Goal: Task Accomplishment & Management: Complete application form

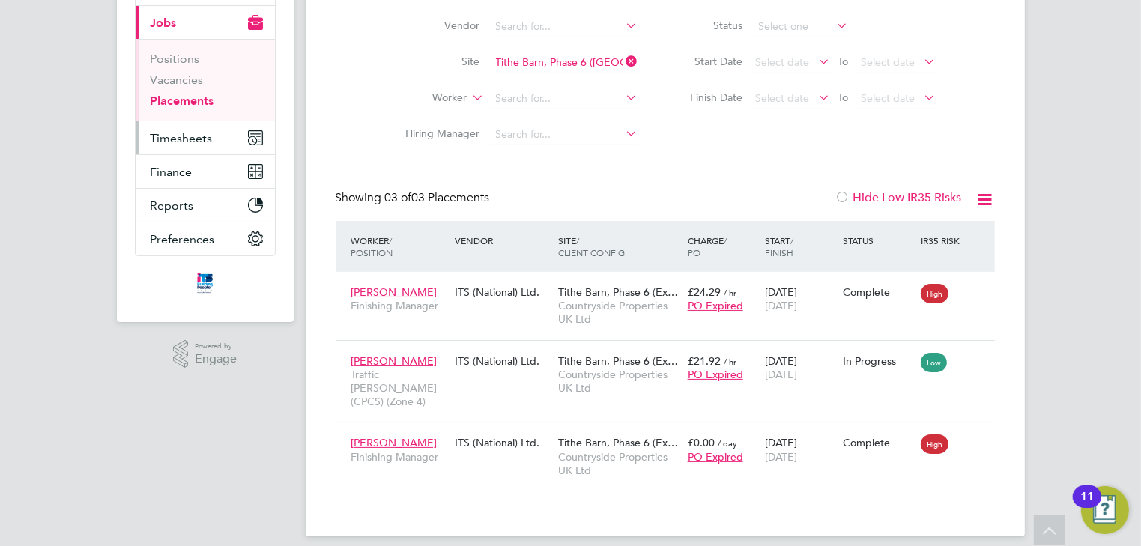
click at [175, 138] on span "Timesheets" at bounding box center [182, 138] width 62 height 14
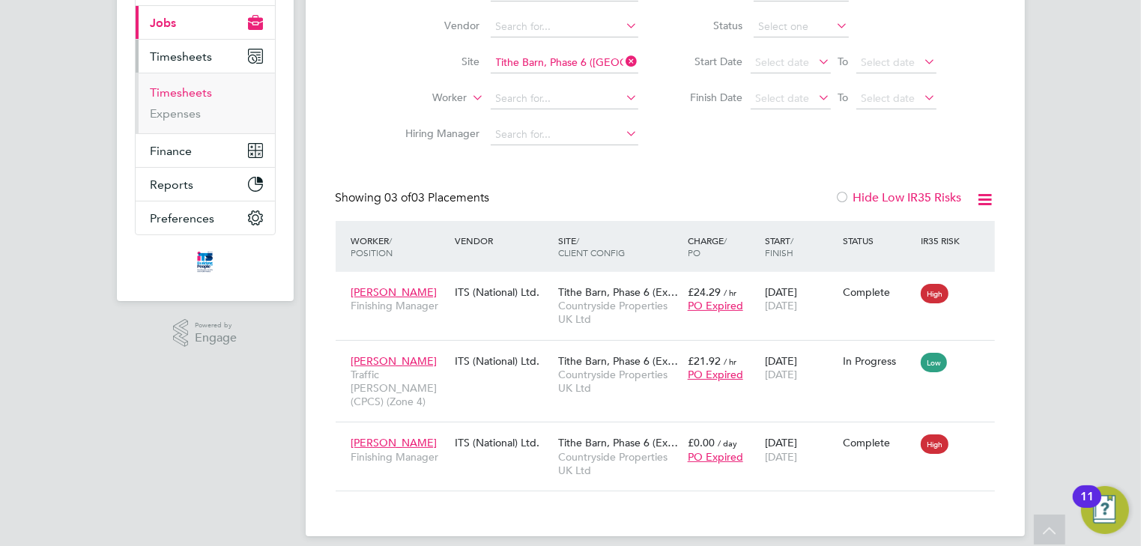
click at [176, 91] on link "Timesheets" at bounding box center [182, 92] width 62 height 14
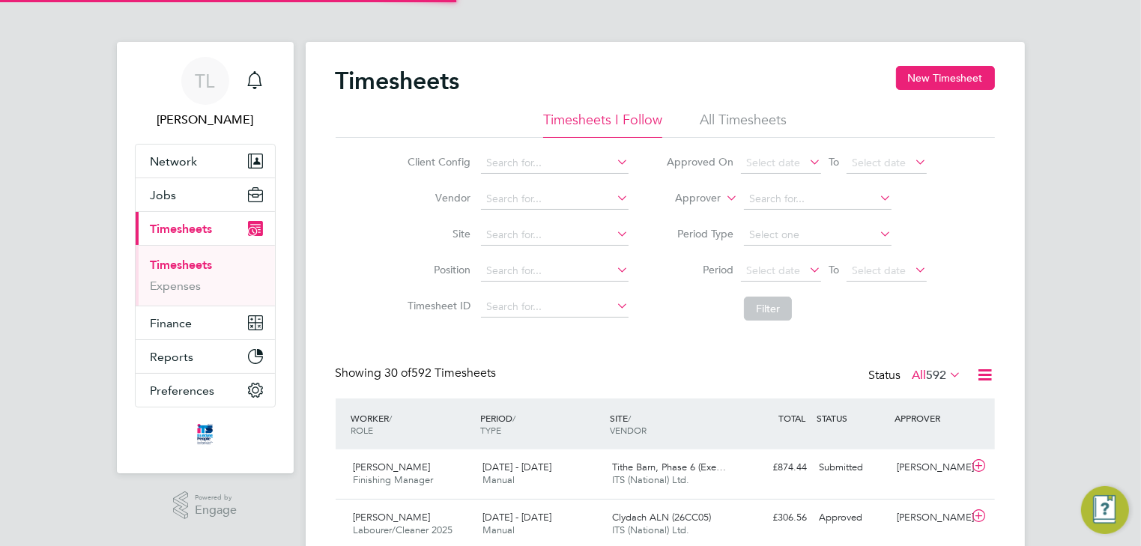
scroll to position [7, 7]
click at [177, 262] on link "Timesheets" at bounding box center [182, 265] width 62 height 14
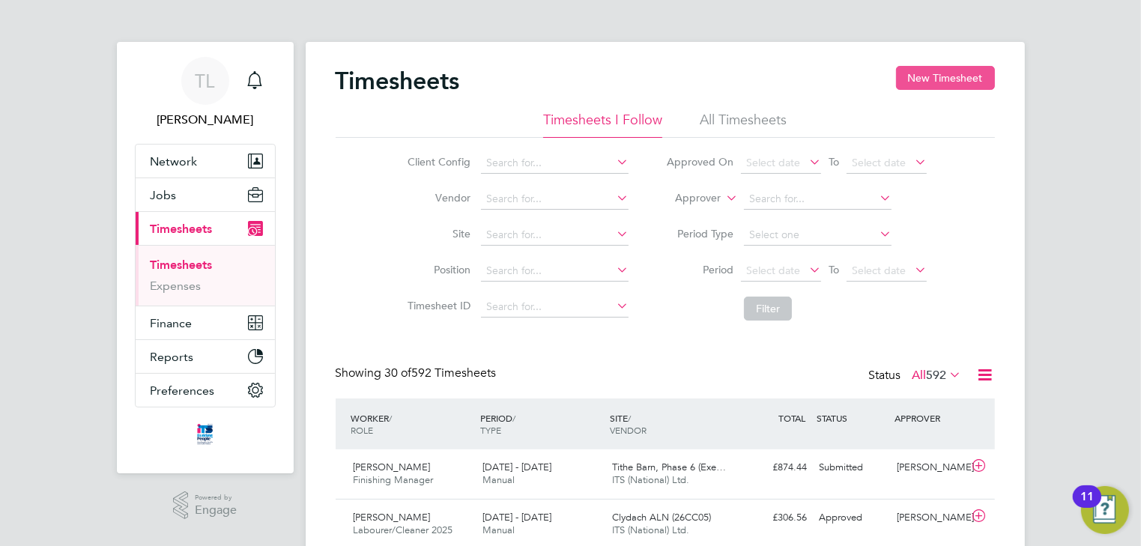
click at [940, 73] on button "New Timesheet" at bounding box center [945, 78] width 99 height 24
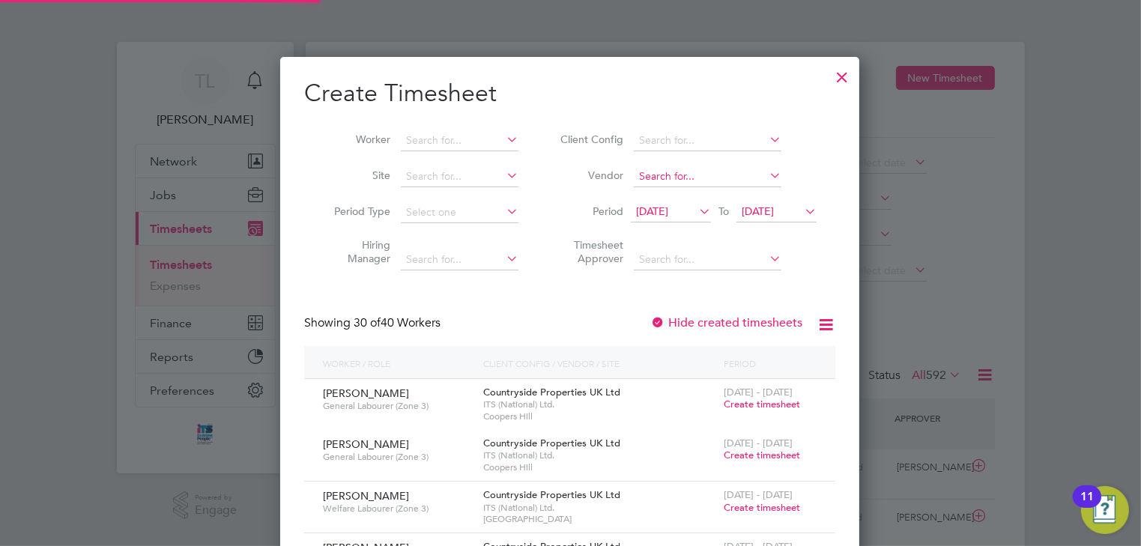
scroll to position [2302, 580]
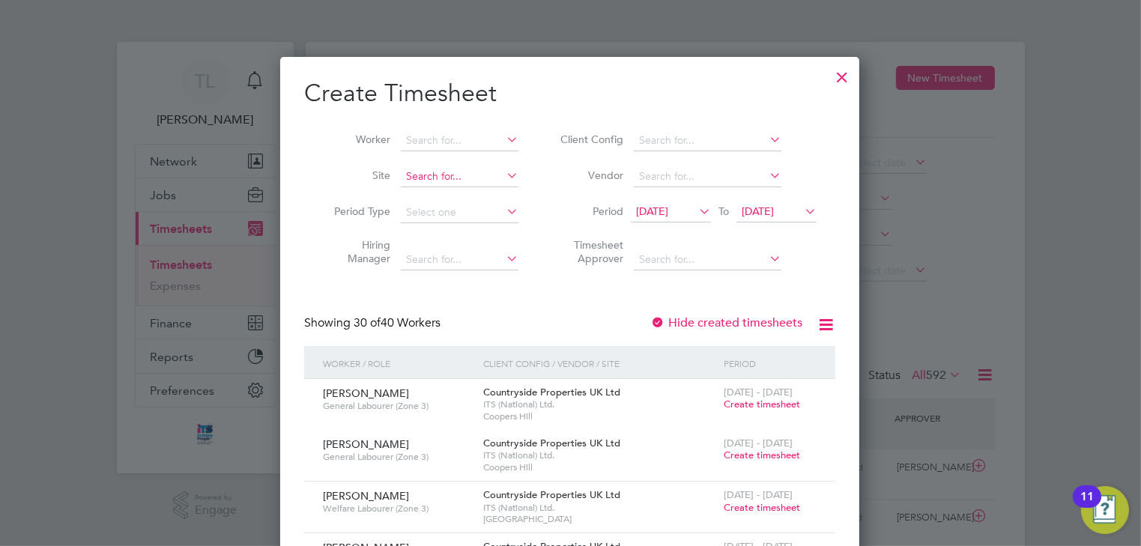
click at [420, 178] on input at bounding box center [460, 176] width 118 height 21
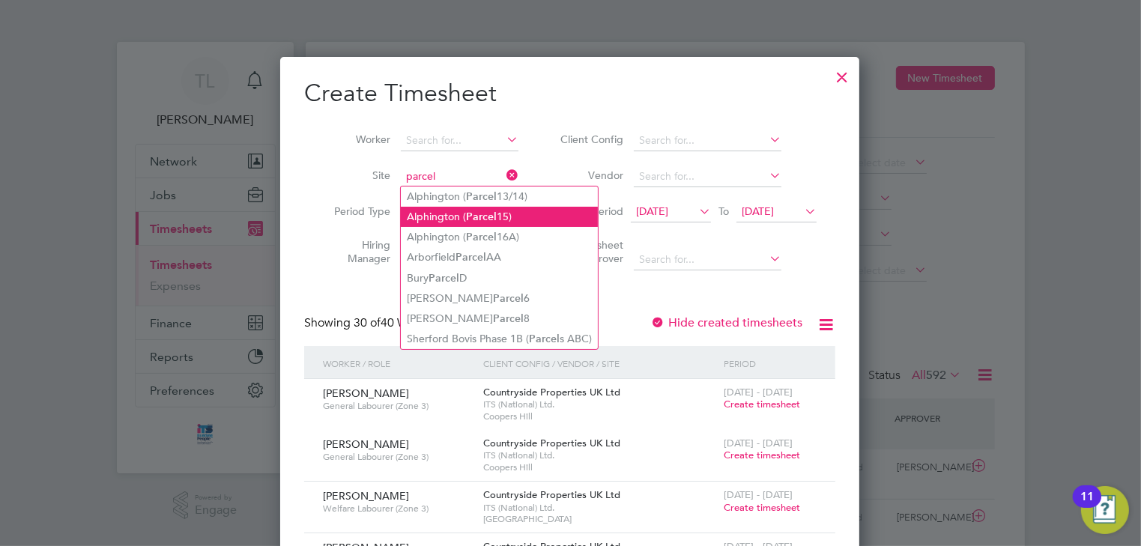
click at [438, 217] on li "Alphington ( Parcel 15)" at bounding box center [499, 217] width 197 height 20
type input "Alphington (Parcel 15)"
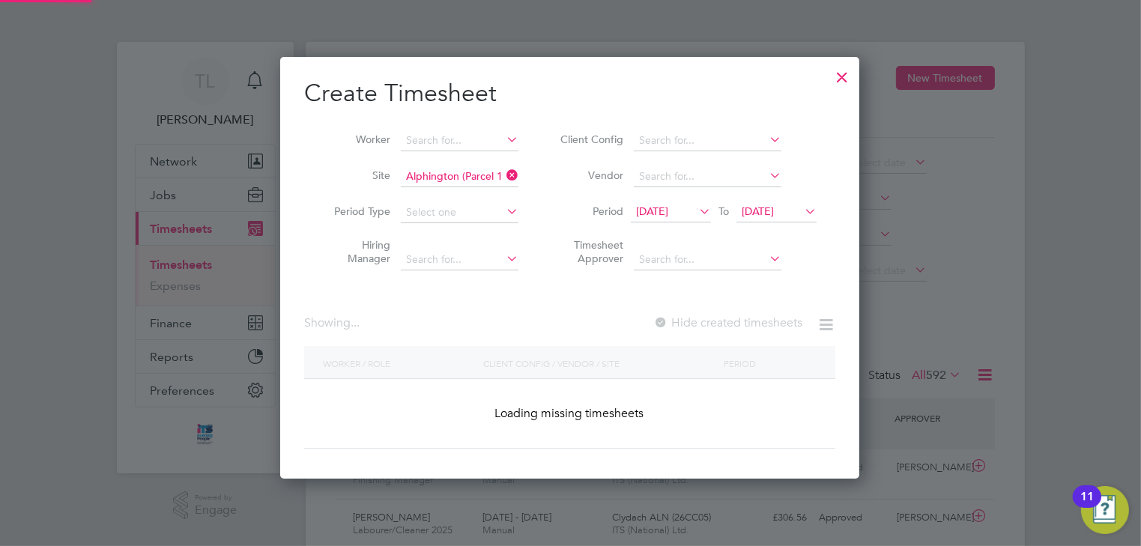
scroll to position [403, 580]
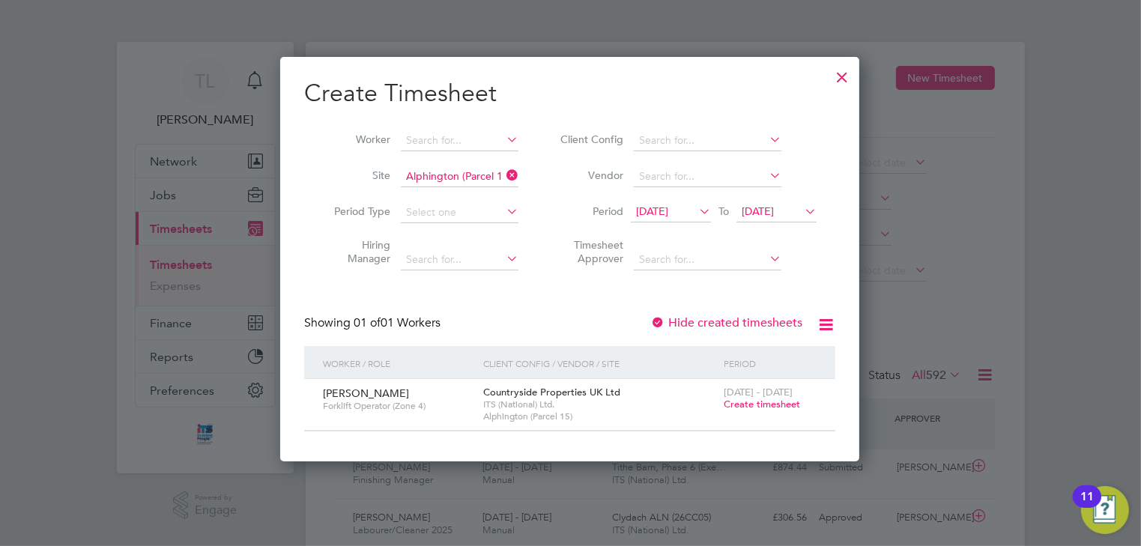
click at [696, 211] on icon at bounding box center [696, 211] width 0 height 21
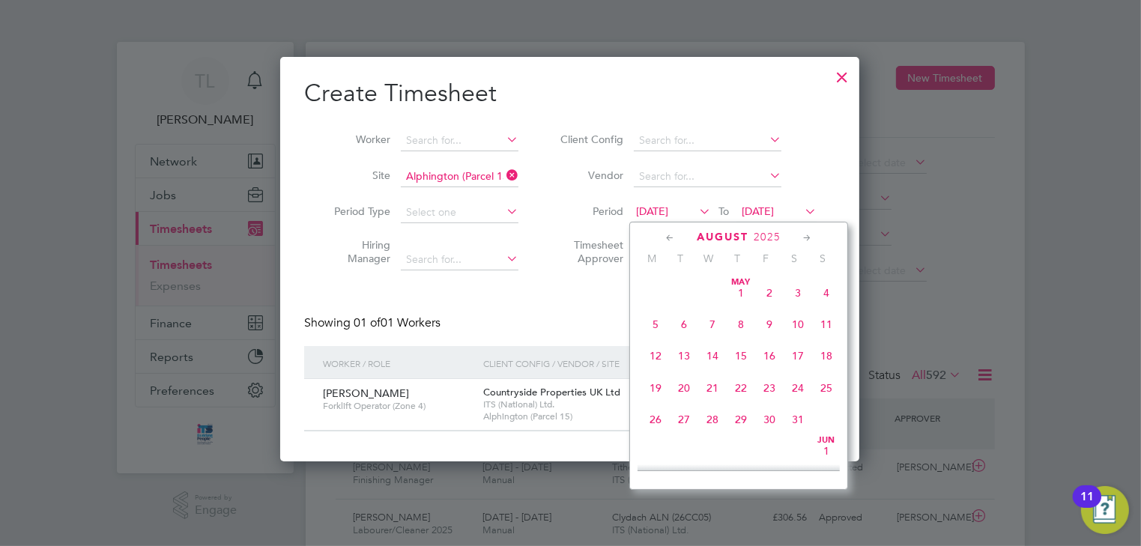
scroll to position [555, 0]
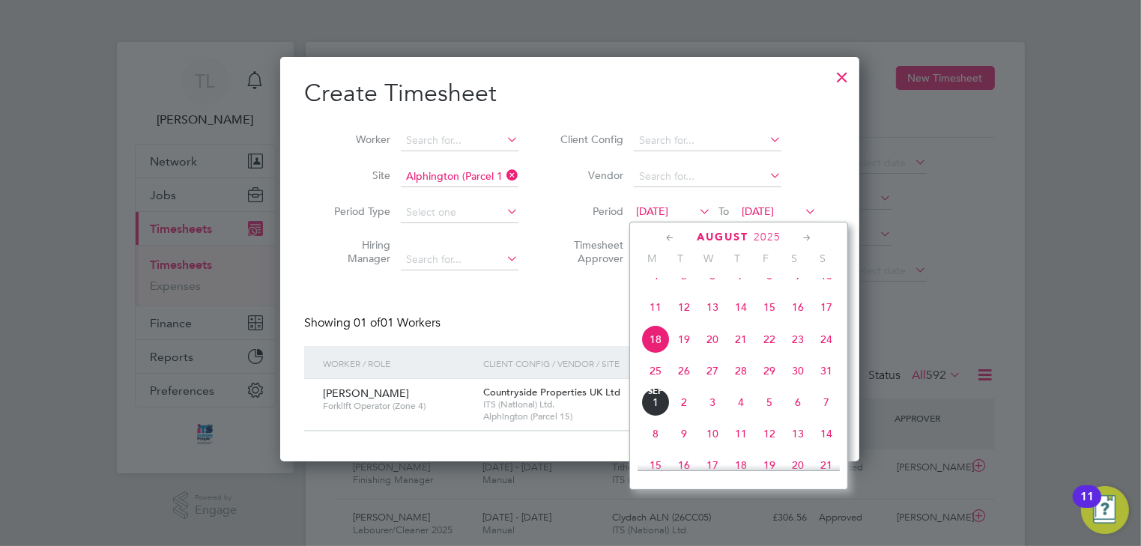
click at [653, 384] on span "25" at bounding box center [655, 371] width 28 height 28
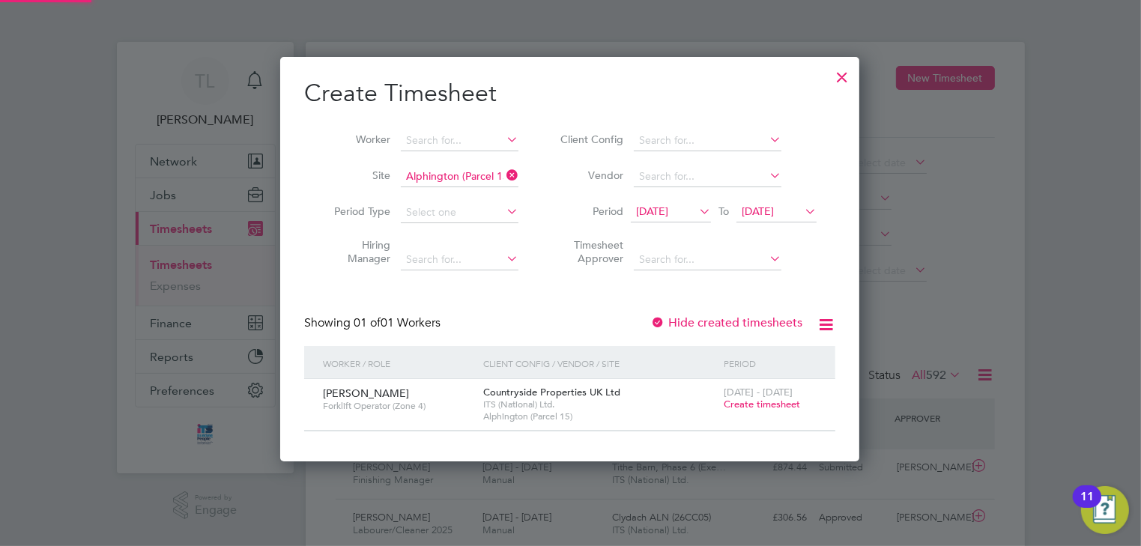
scroll to position [403, 580]
click at [802, 213] on icon at bounding box center [802, 211] width 0 height 21
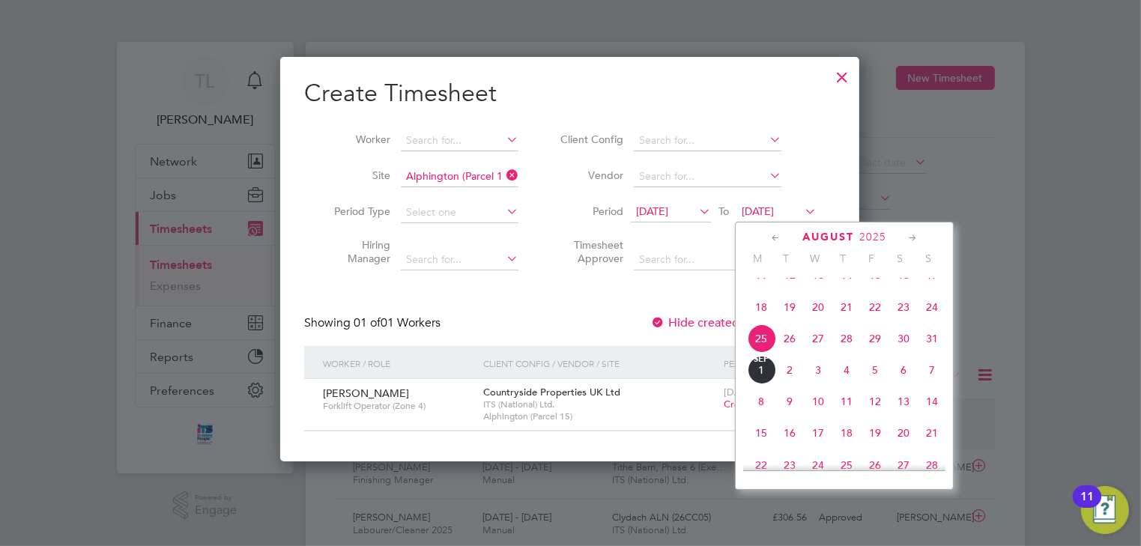
click at [878, 353] on span "29" at bounding box center [875, 338] width 28 height 28
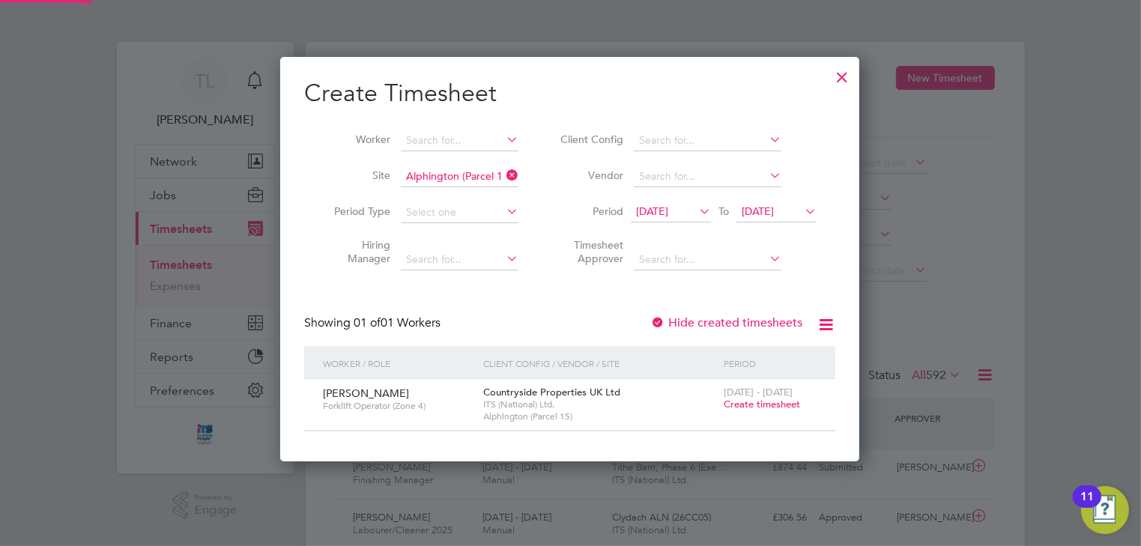
scroll to position [403, 580]
click at [750, 402] on span "Create timesheet" at bounding box center [762, 404] width 76 height 13
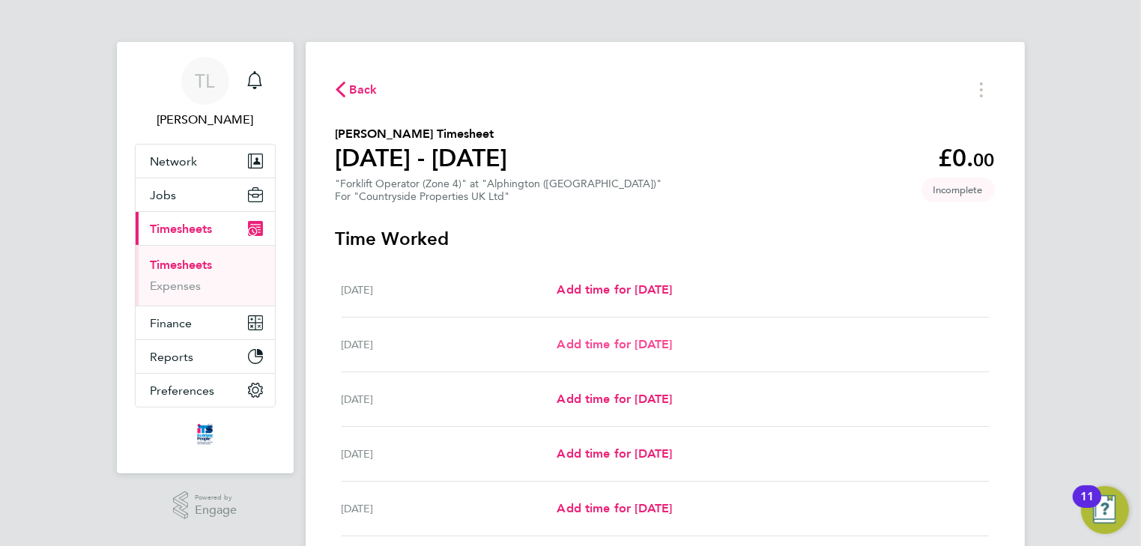
click at [585, 345] on span "Add time for [DATE]" at bounding box center [614, 344] width 115 height 14
select select "30"
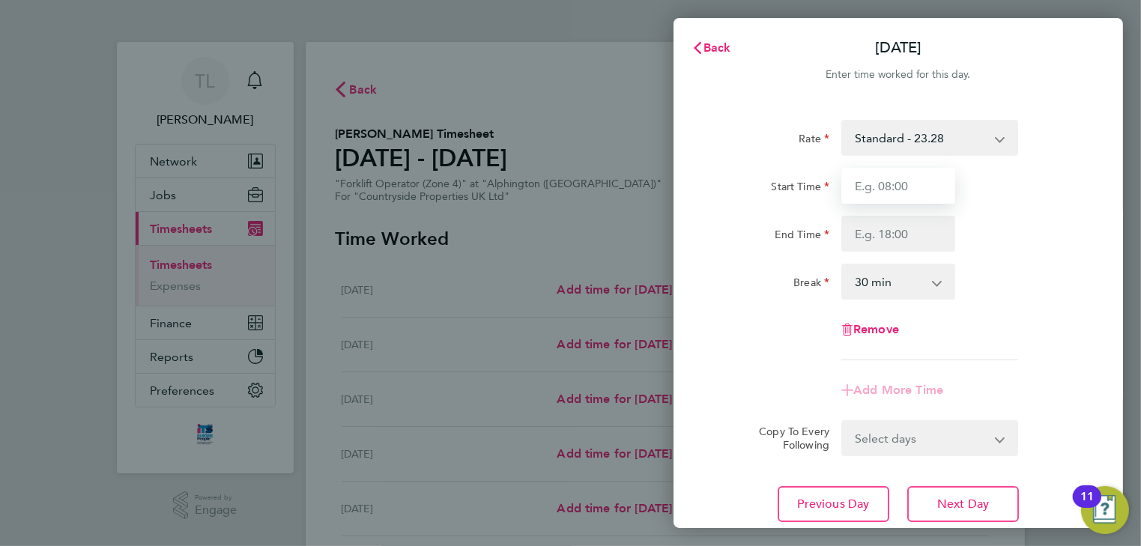
click at [901, 186] on input "Start Time" at bounding box center [899, 186] width 114 height 36
type input "07:30"
click at [896, 230] on input "End Time" at bounding box center [899, 234] width 114 height 36
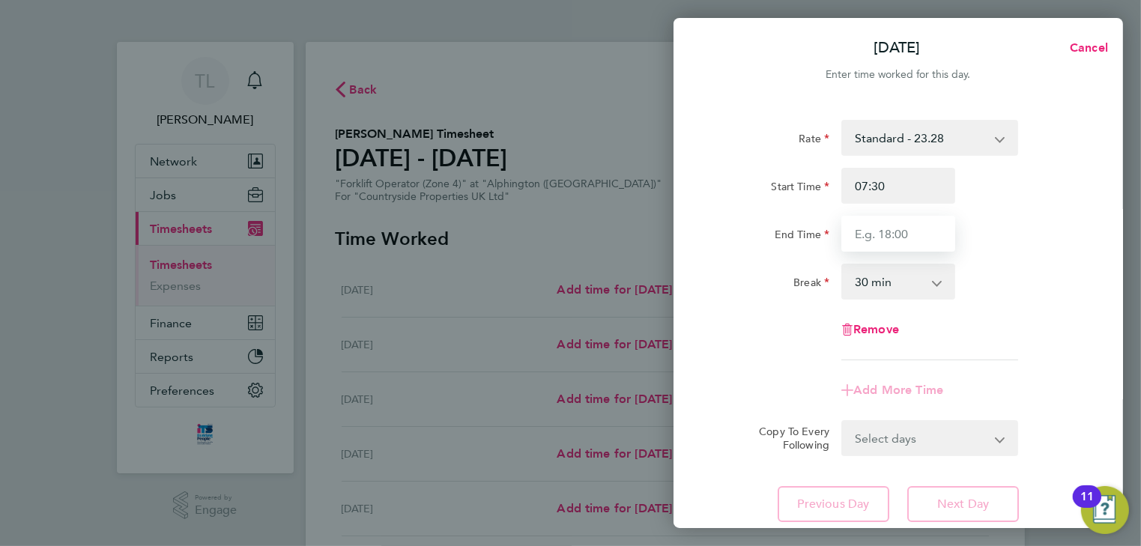
type input "17:00"
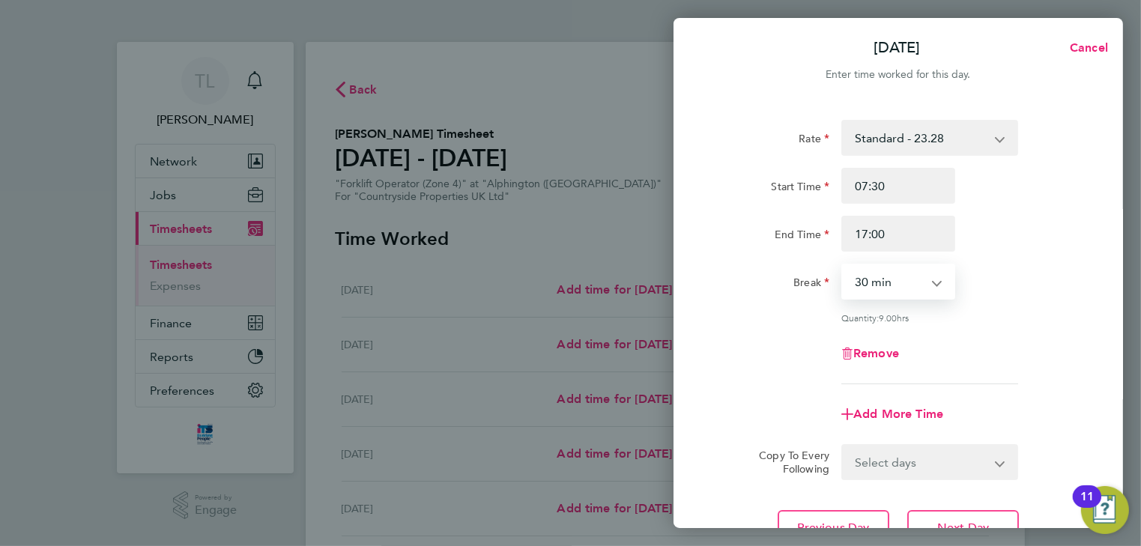
click at [896, 282] on select "0 min 15 min 30 min 45 min 60 min 75 min 90 min" at bounding box center [889, 281] width 93 height 33
click at [843, 265] on select "0 min 15 min 30 min 45 min 60 min 75 min 90 min" at bounding box center [889, 281] width 93 height 33
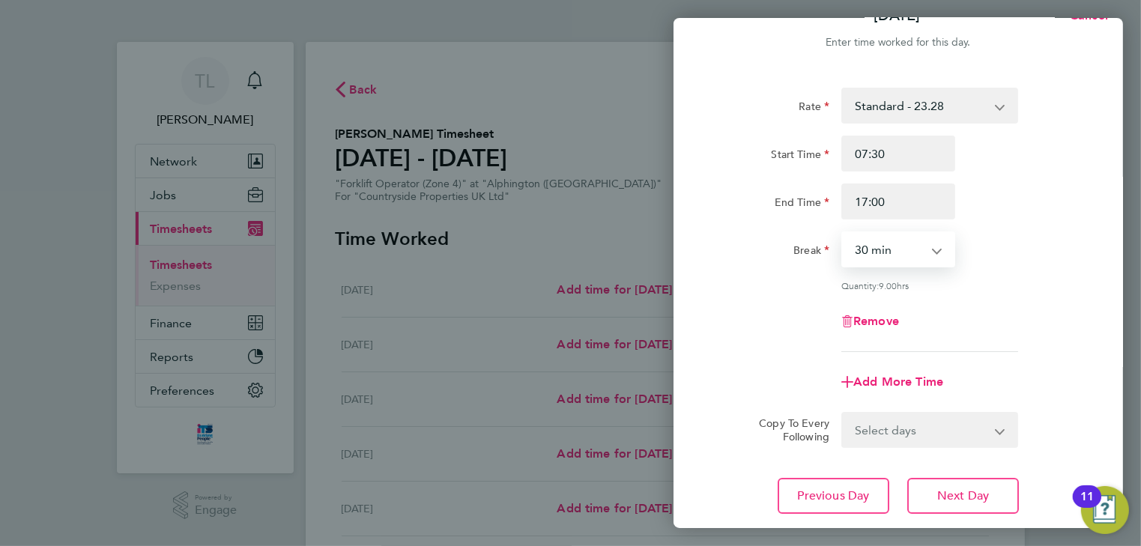
scroll to position [60, 0]
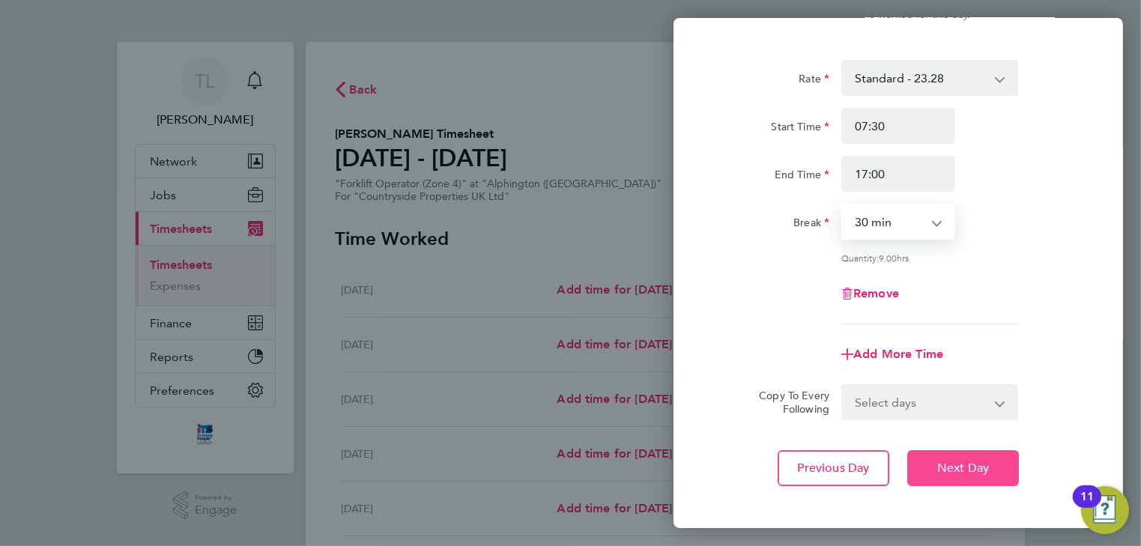
click at [950, 471] on span "Next Day" at bounding box center [963, 468] width 52 height 15
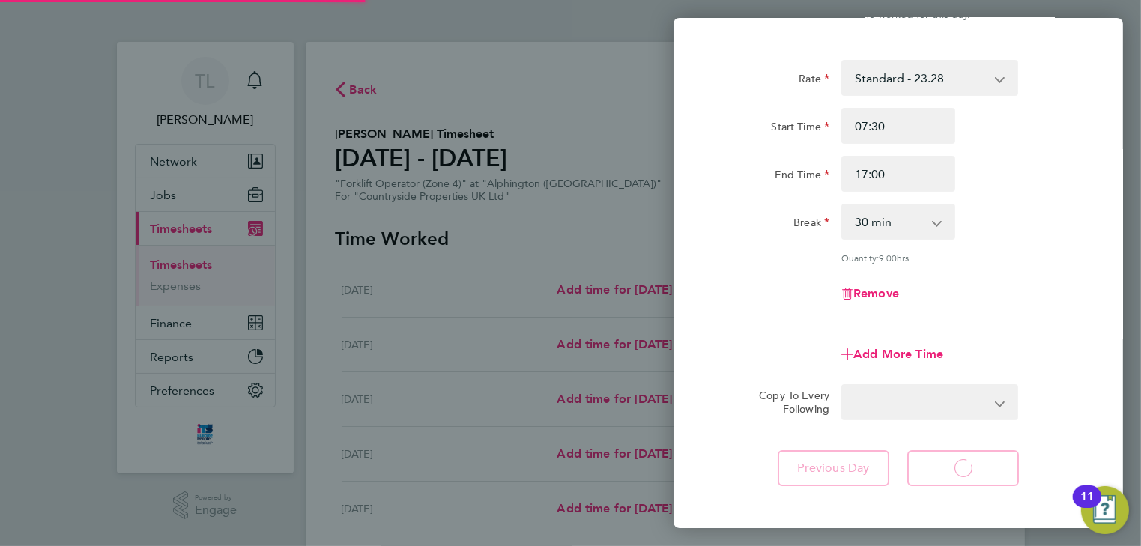
select select "30"
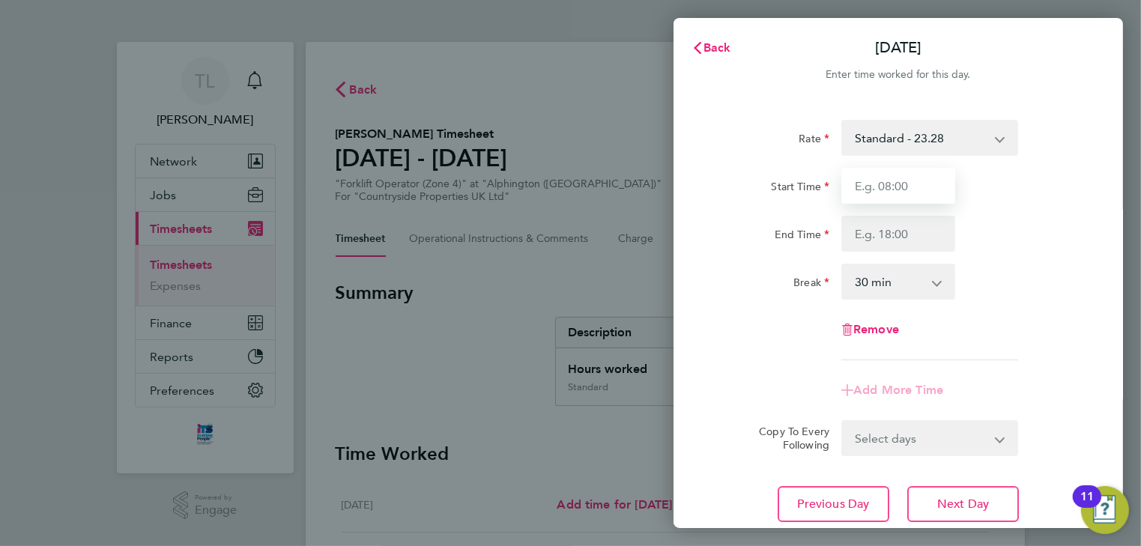
click at [885, 191] on input "Start Time" at bounding box center [899, 186] width 114 height 36
type input "07:30"
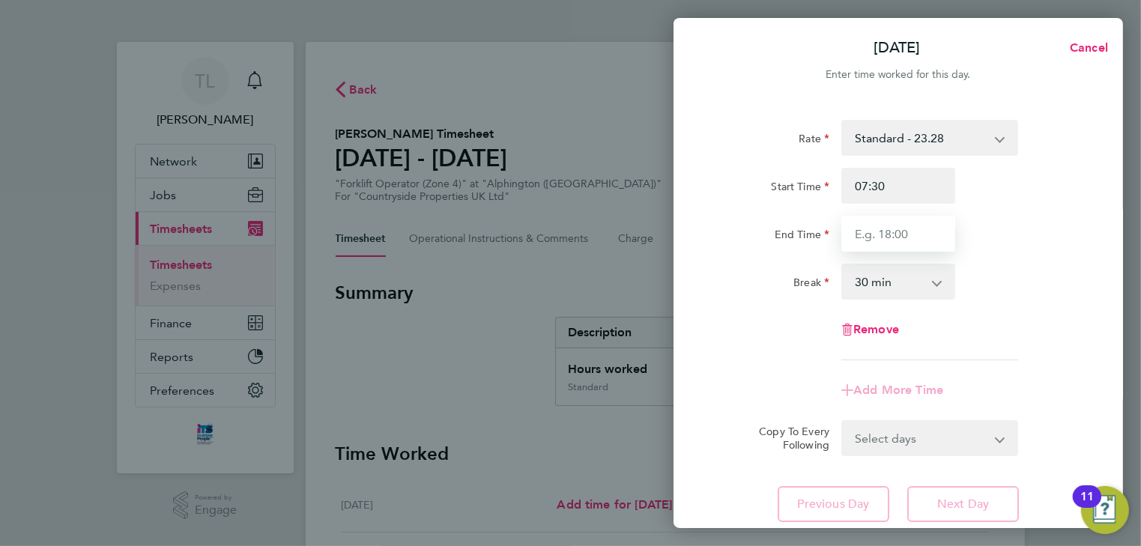
click at [898, 228] on input "End Time" at bounding box center [899, 234] width 114 height 36
type input "17:00"
click at [907, 286] on select "0 min 15 min 30 min 45 min 60 min 75 min 90 min" at bounding box center [889, 281] width 93 height 33
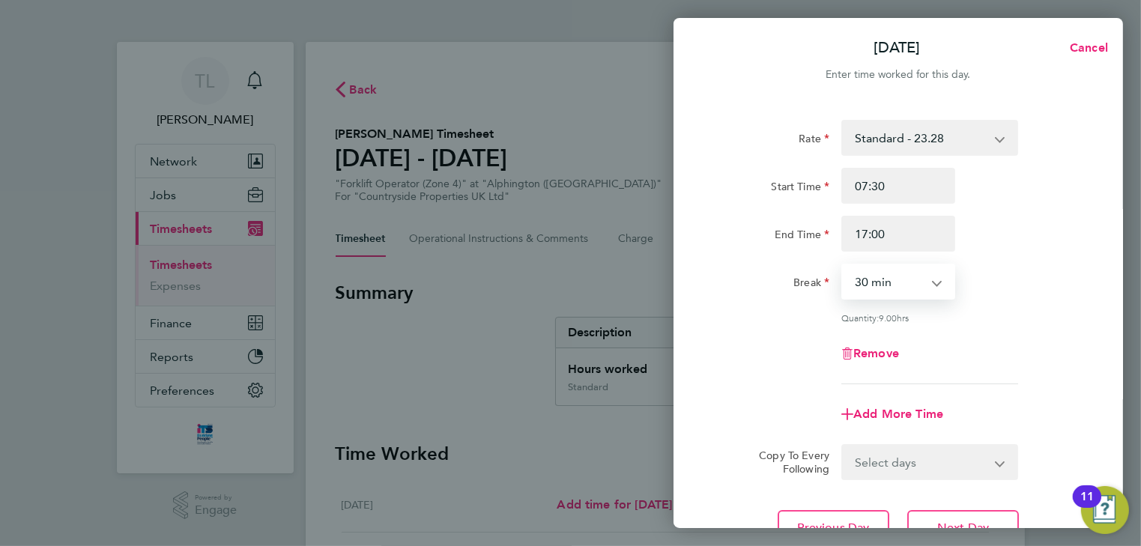
click at [843, 265] on select "0 min 15 min 30 min 45 min 60 min 75 min 90 min" at bounding box center [889, 281] width 93 height 33
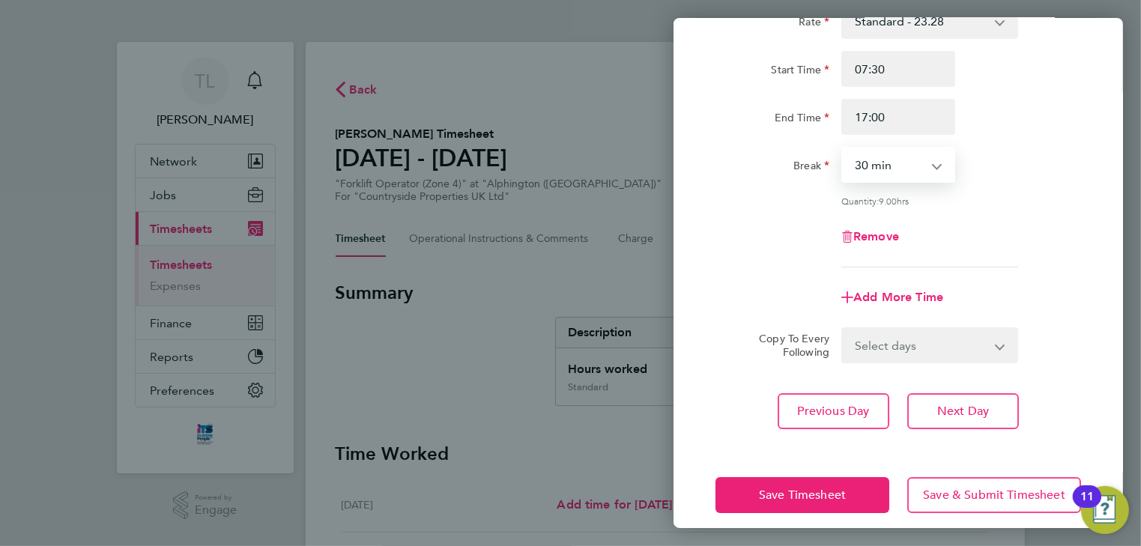
scroll to position [130, 0]
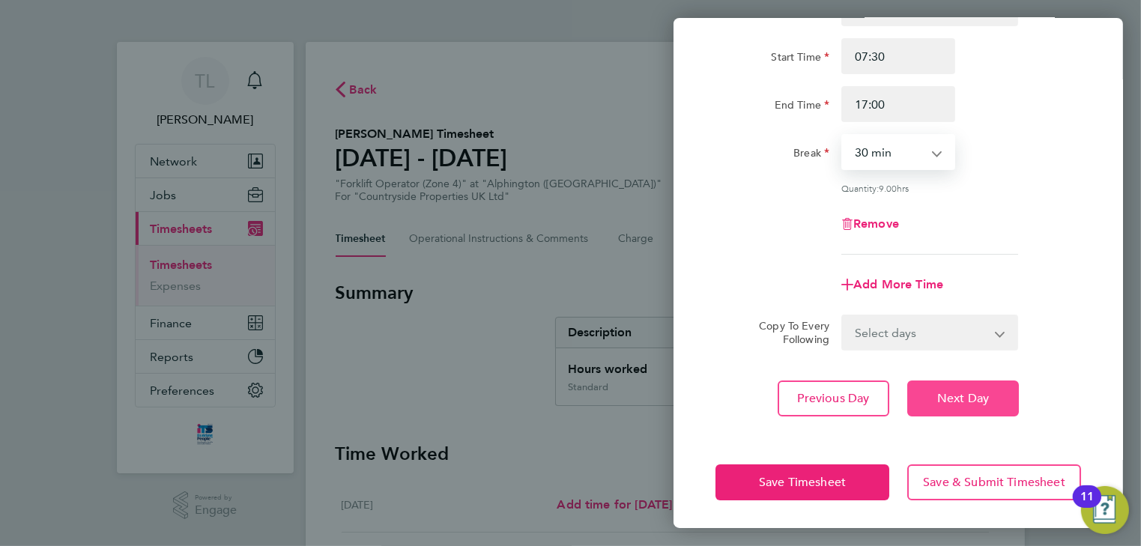
click at [950, 393] on span "Next Day" at bounding box center [963, 398] width 52 height 15
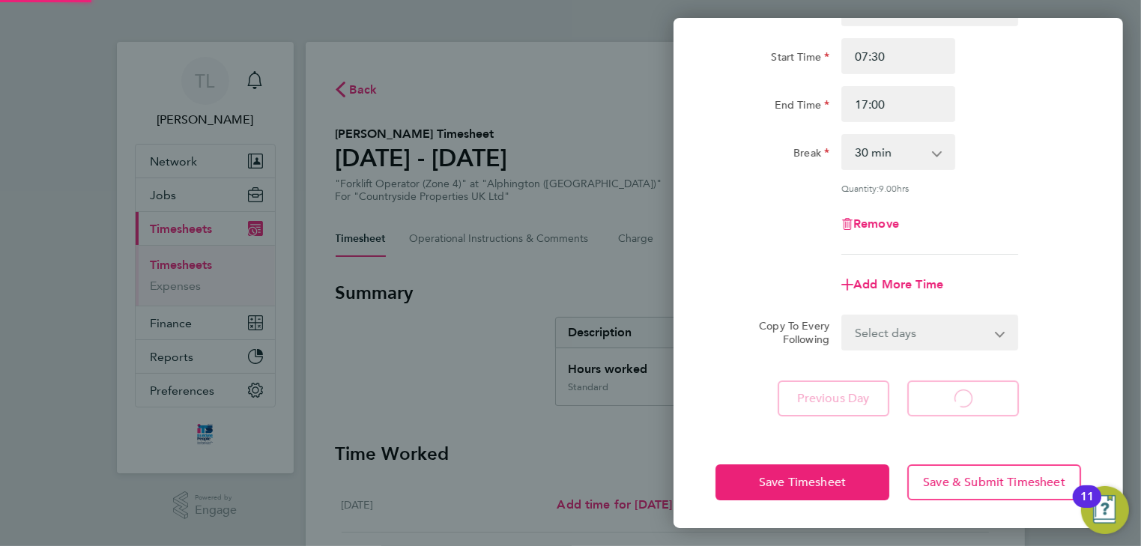
select select "30"
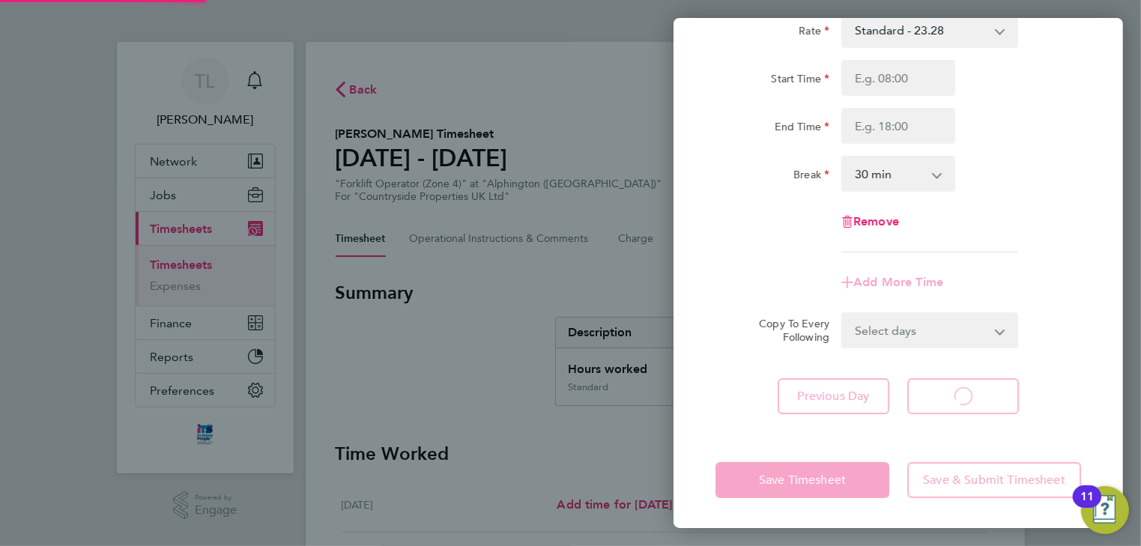
scroll to position [107, 0]
select select "30"
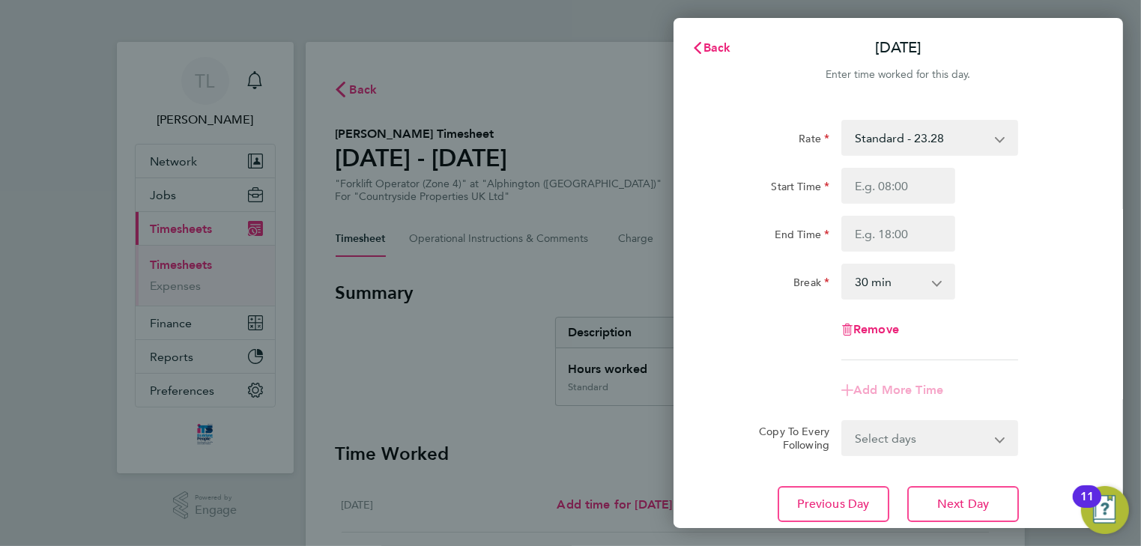
scroll to position [0, 0]
click at [913, 192] on input "Start Time" at bounding box center [899, 186] width 114 height 36
type input "07:30"
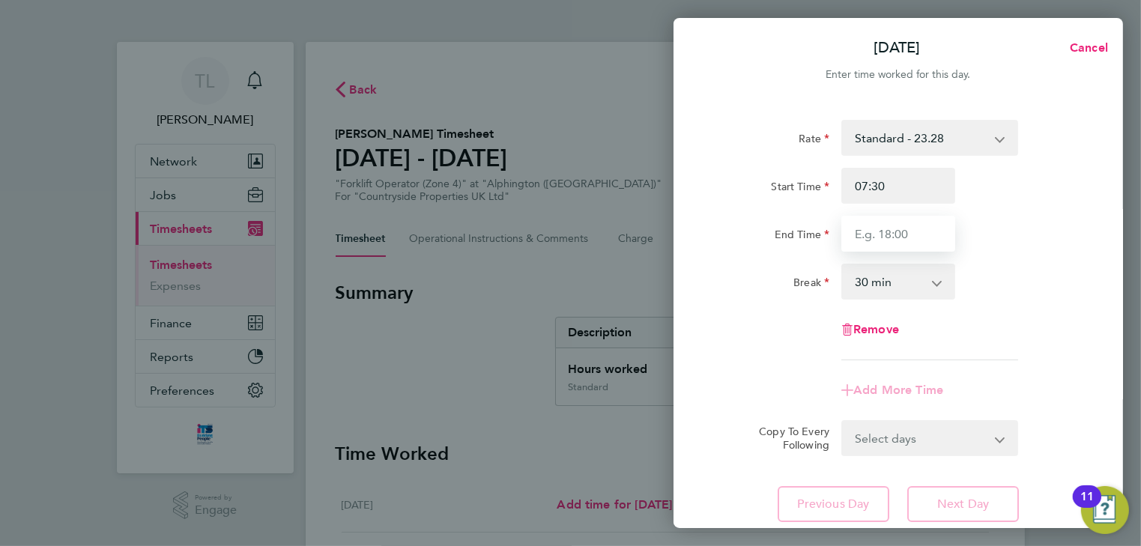
click at [913, 239] on input "End Time" at bounding box center [899, 234] width 114 height 36
type input "17:00"
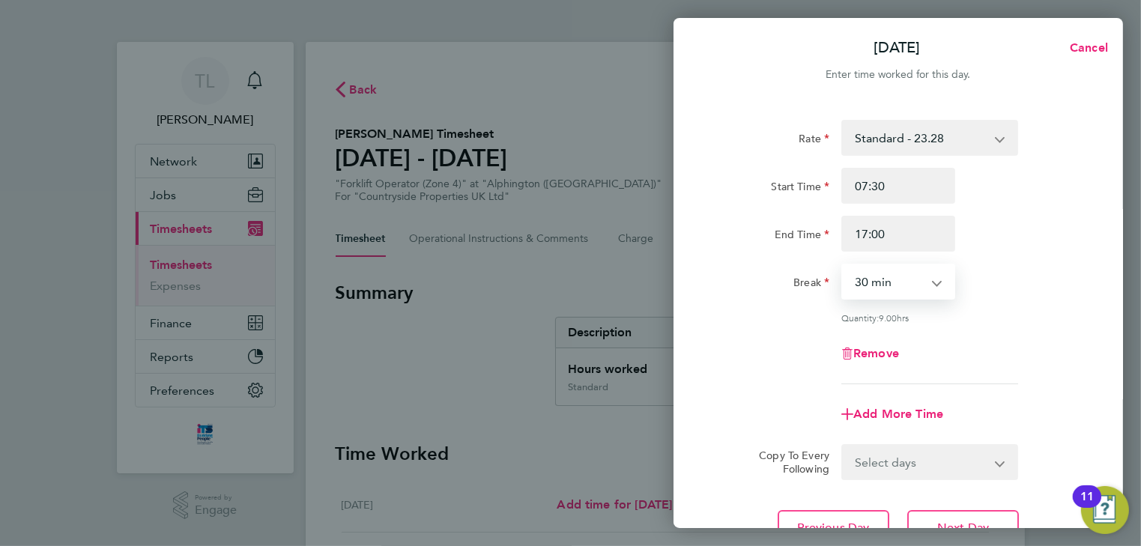
click at [911, 286] on select "0 min 15 min 30 min 45 min 60 min 75 min 90 min" at bounding box center [889, 281] width 93 height 33
click at [843, 265] on select "0 min 15 min 30 min 45 min 60 min 75 min 90 min" at bounding box center [889, 281] width 93 height 33
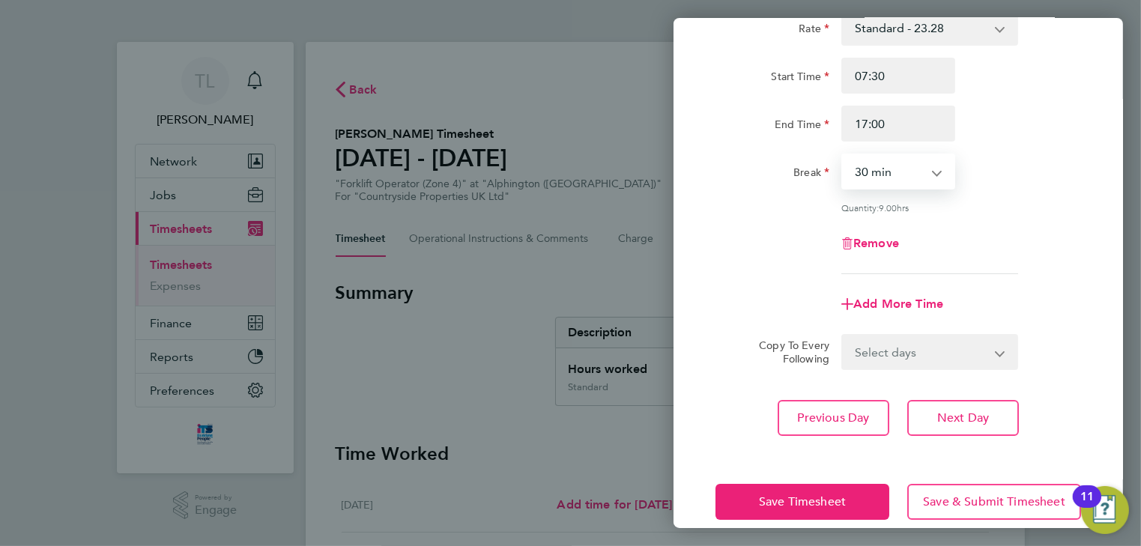
scroll to position [130, 0]
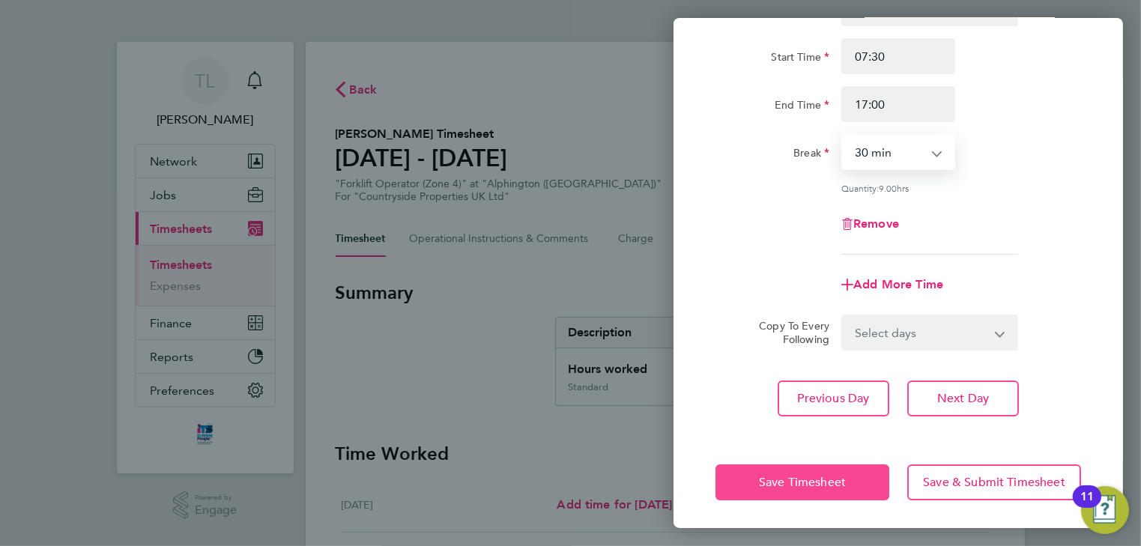
click at [819, 477] on span "Save Timesheet" at bounding box center [802, 482] width 87 height 15
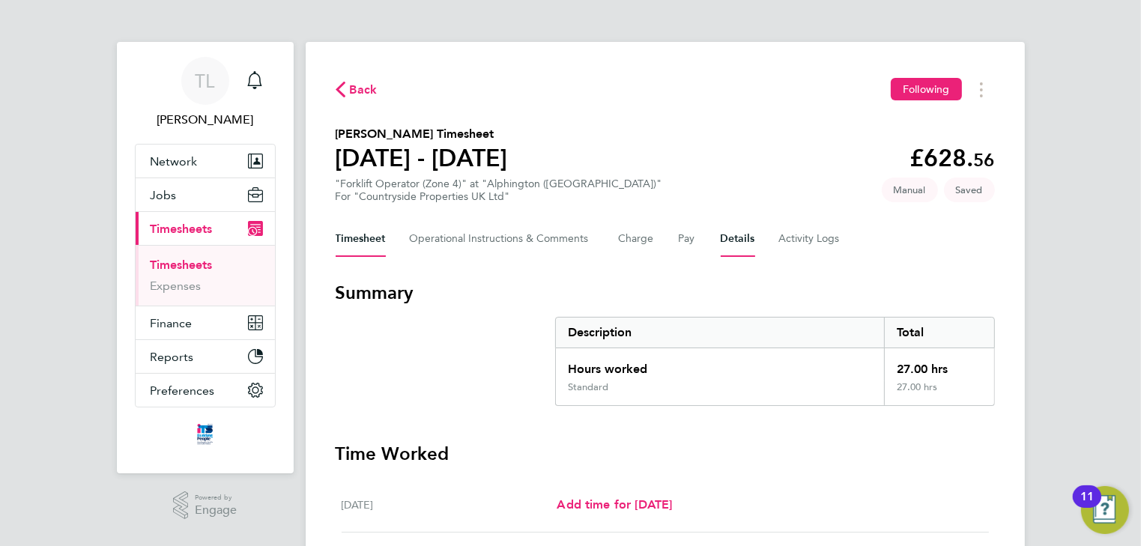
click at [728, 240] on button "Details" at bounding box center [738, 239] width 34 height 36
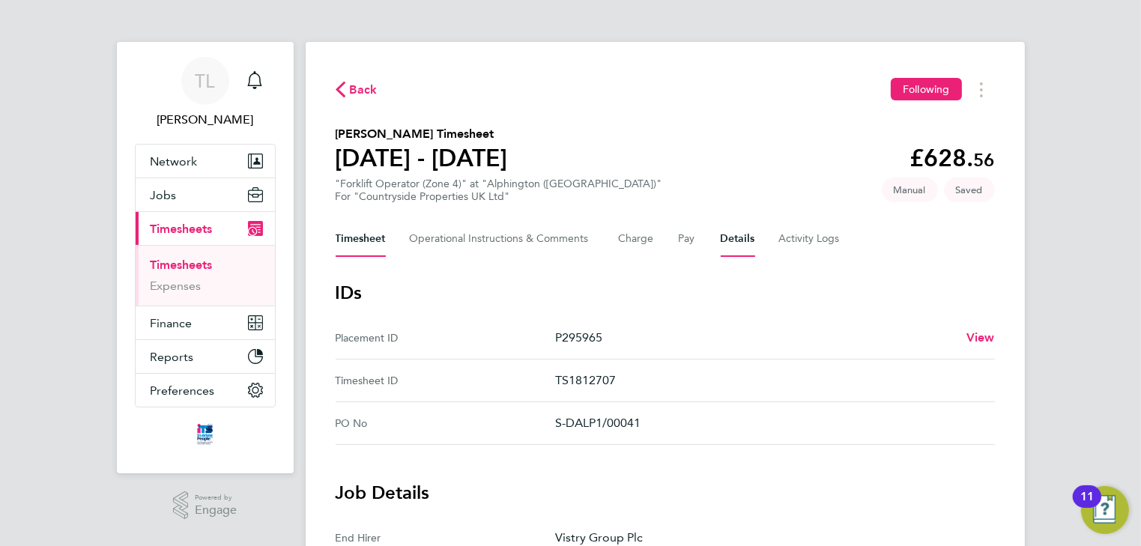
click at [360, 241] on button "Timesheet" at bounding box center [361, 239] width 50 height 36
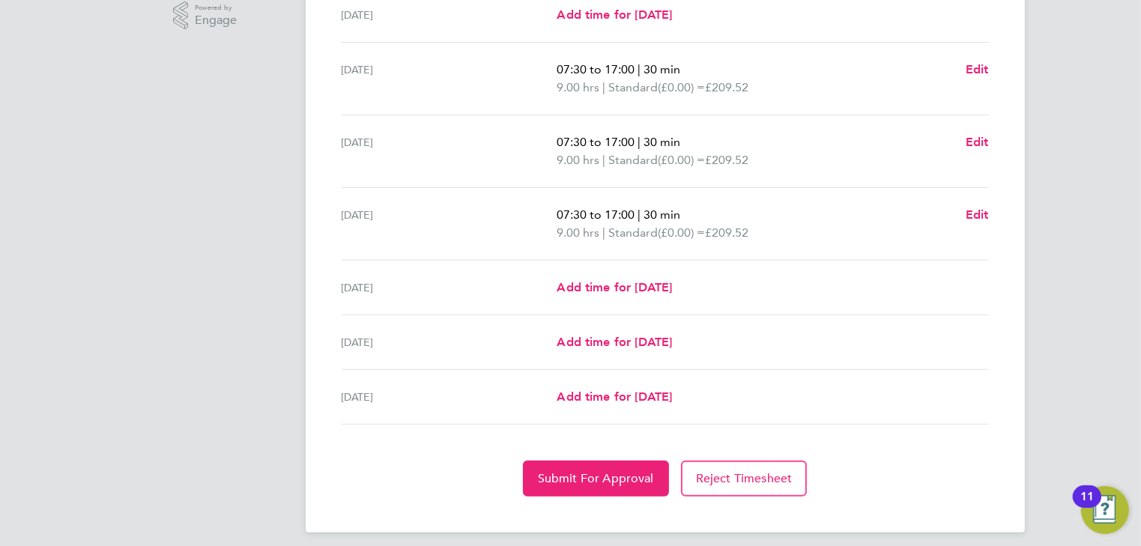
scroll to position [498, 0]
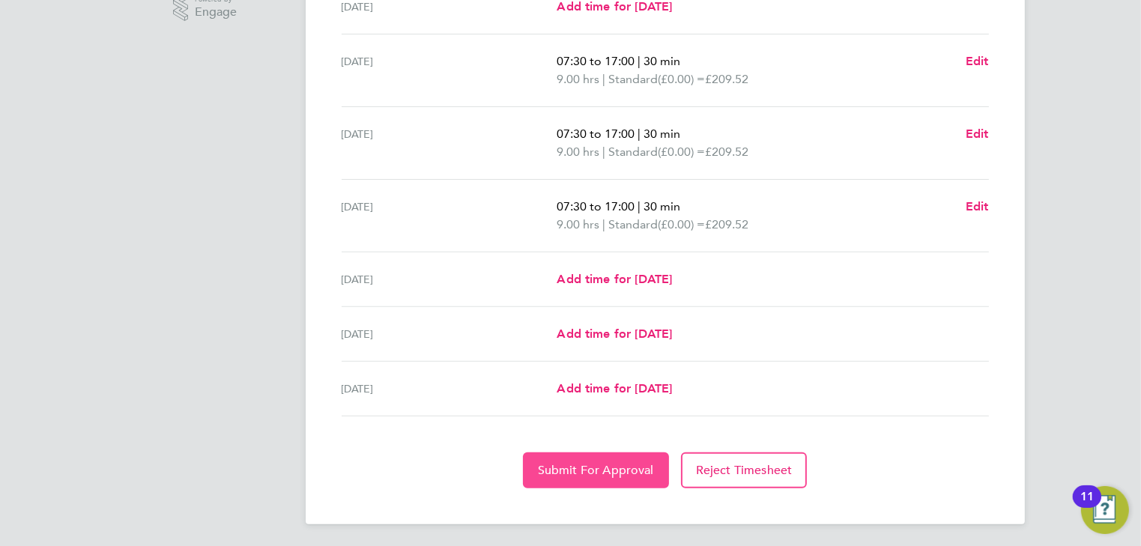
click at [602, 463] on span "Submit For Approval" at bounding box center [596, 470] width 116 height 15
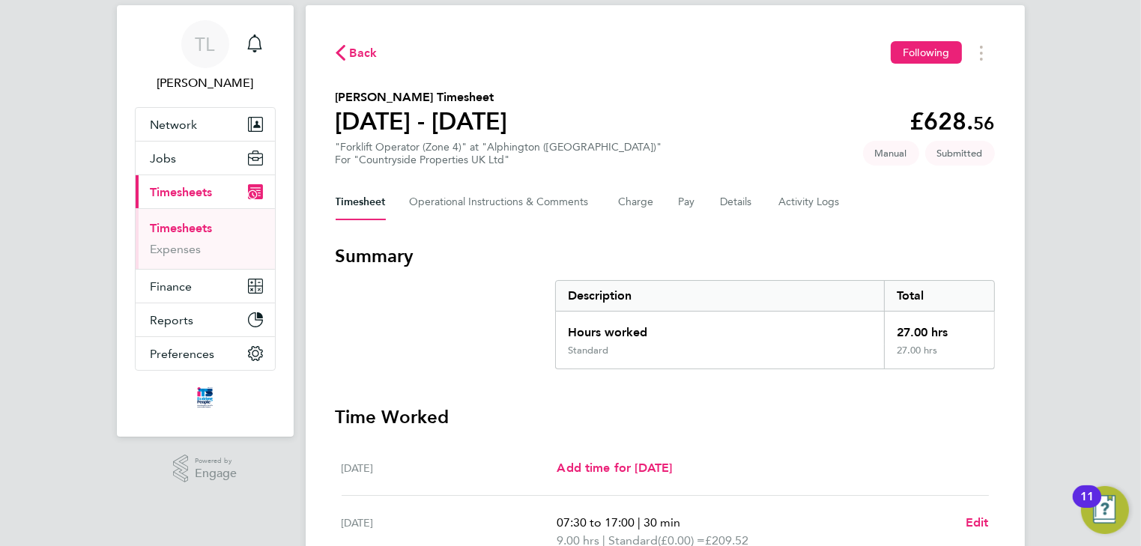
scroll to position [0, 0]
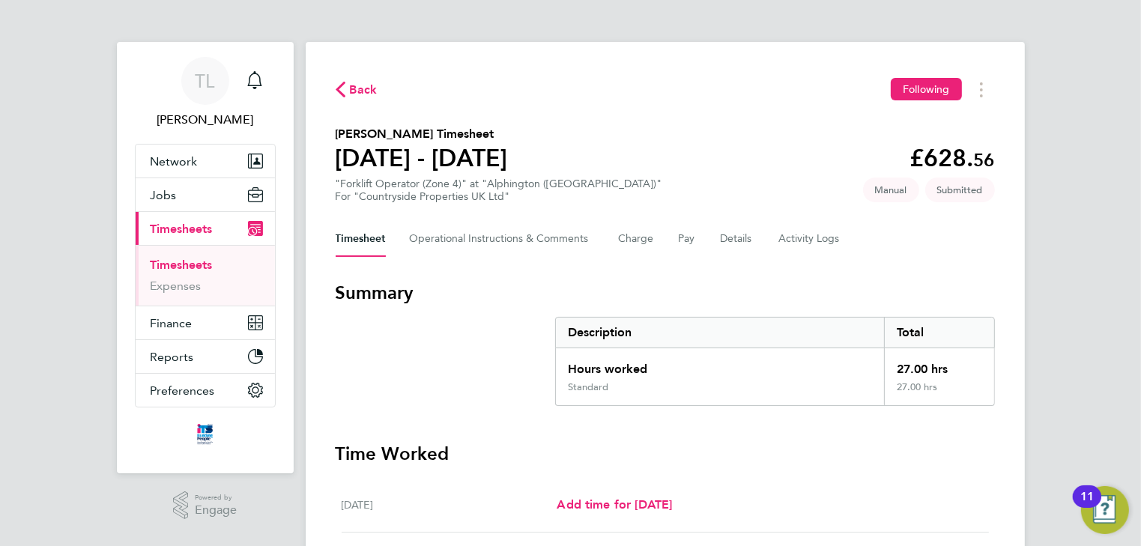
click at [360, 91] on span "Back" at bounding box center [364, 90] width 28 height 18
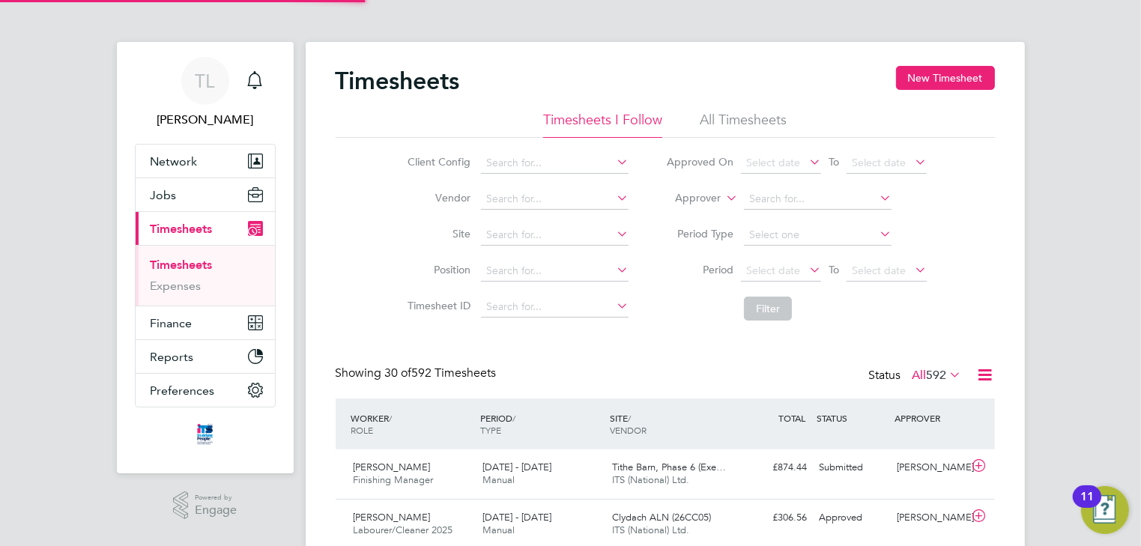
scroll to position [50, 130]
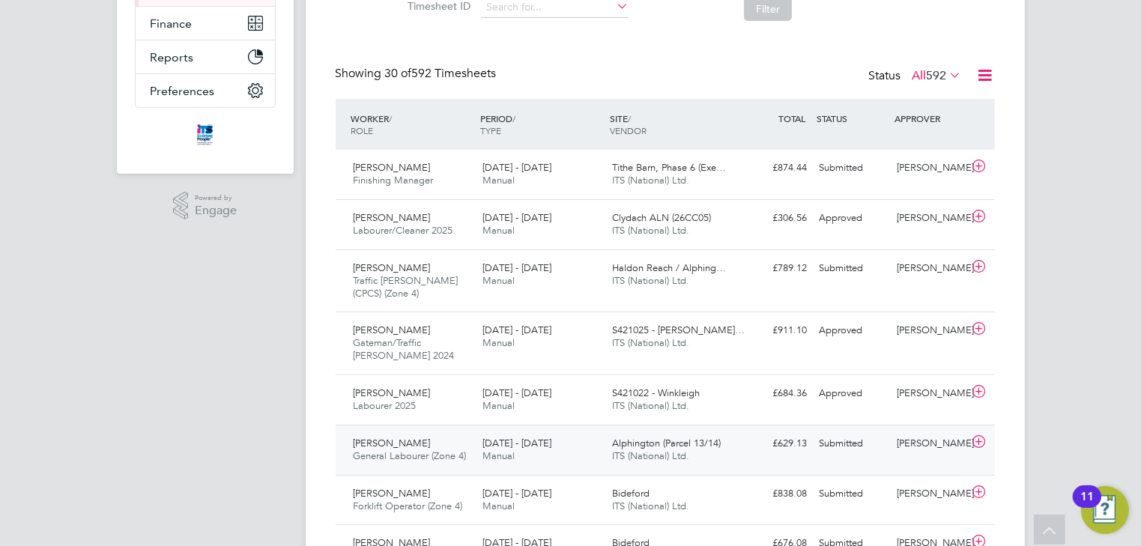
click at [980, 441] on icon at bounding box center [979, 442] width 19 height 12
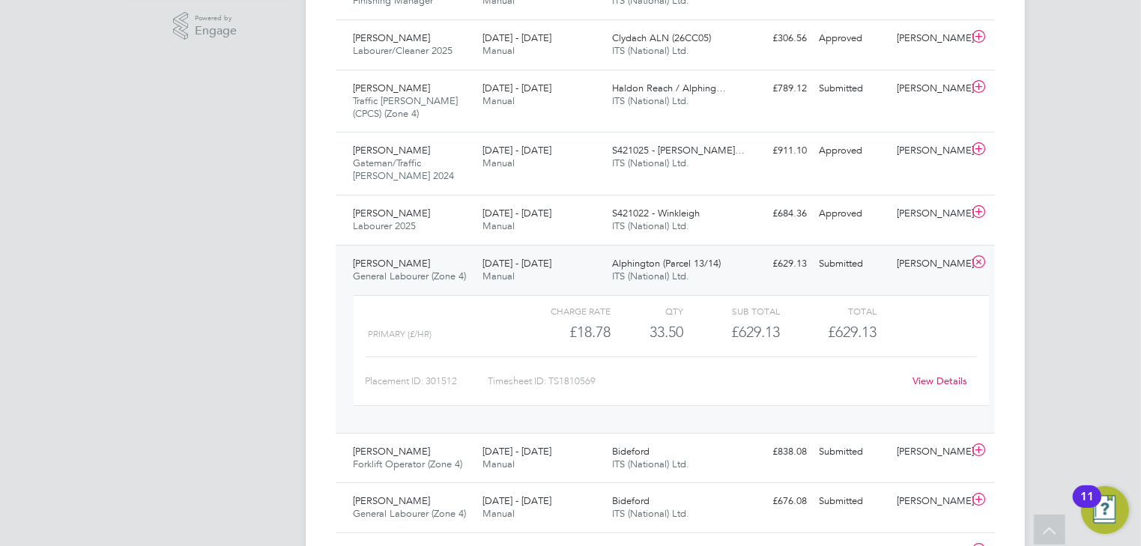
click at [928, 378] on link "View Details" at bounding box center [940, 381] width 55 height 13
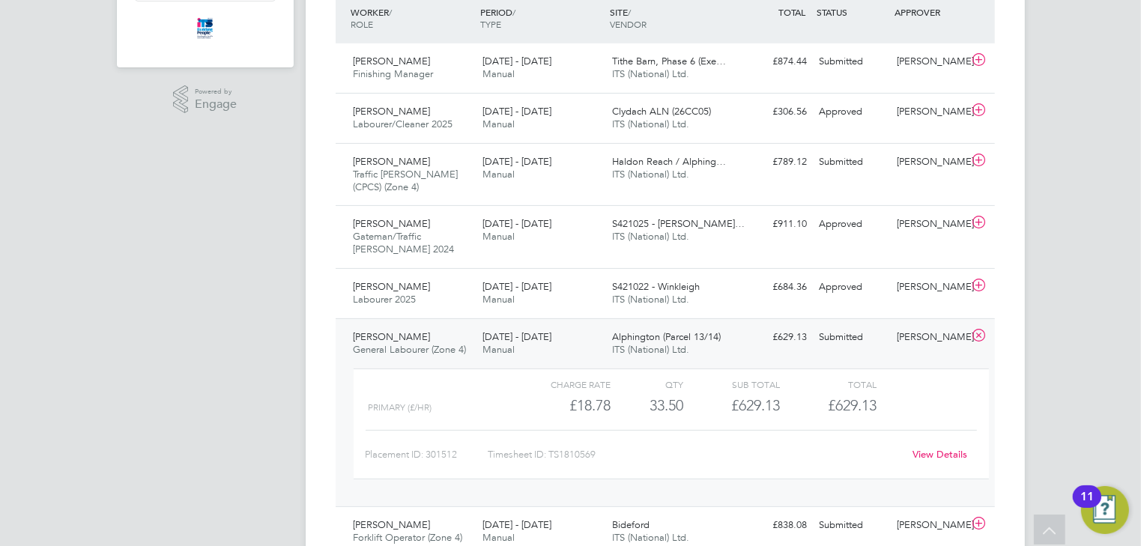
scroll to position [180, 0]
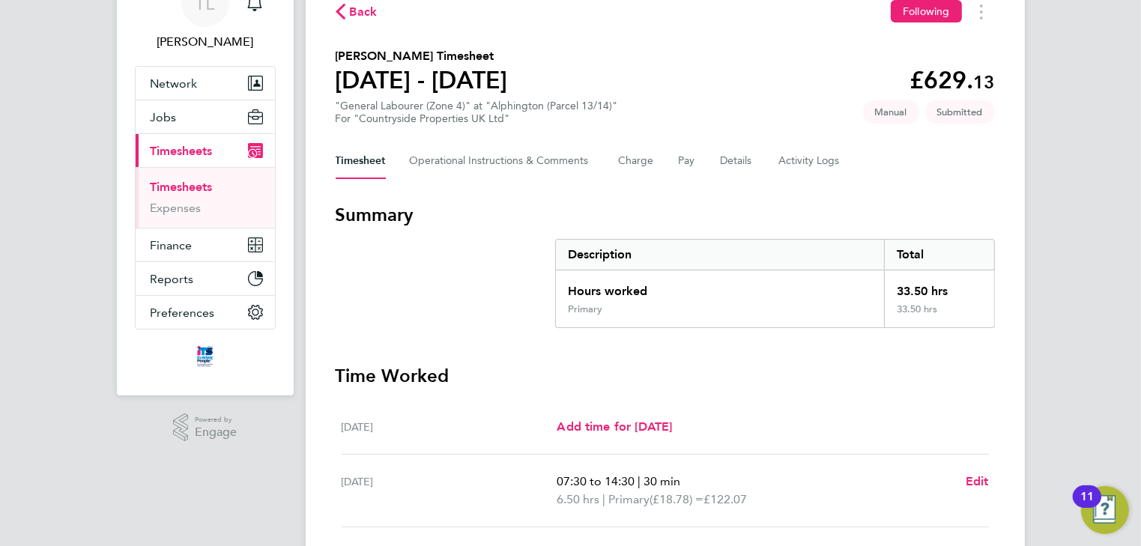
scroll to position [60, 0]
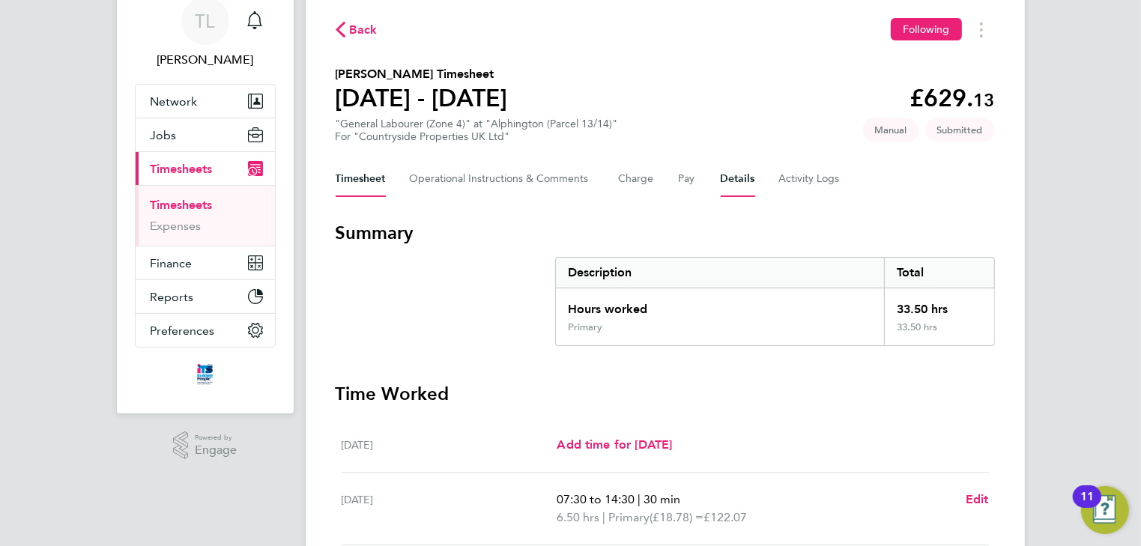
click at [737, 179] on button "Details" at bounding box center [738, 179] width 34 height 36
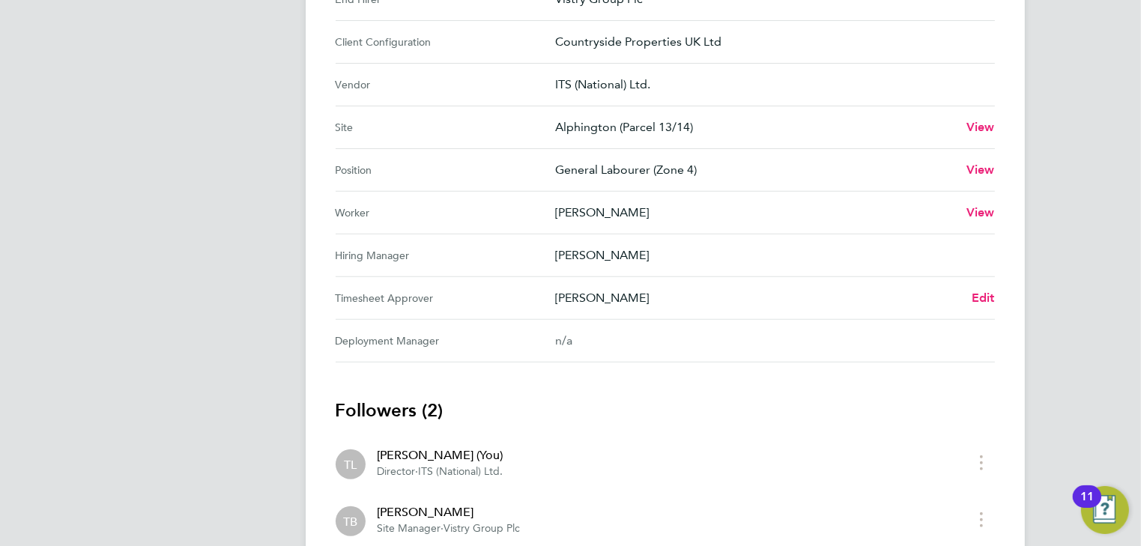
scroll to position [540, 0]
click at [984, 294] on span "Edit" at bounding box center [983, 297] width 23 height 14
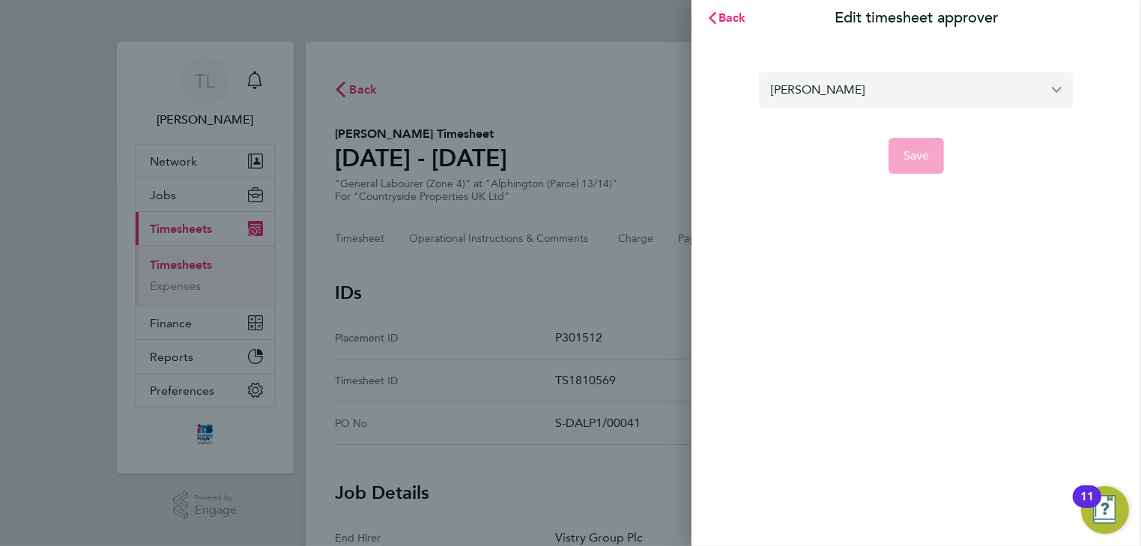
click at [1055, 90] on input "[PERSON_NAME]" at bounding box center [916, 89] width 315 height 35
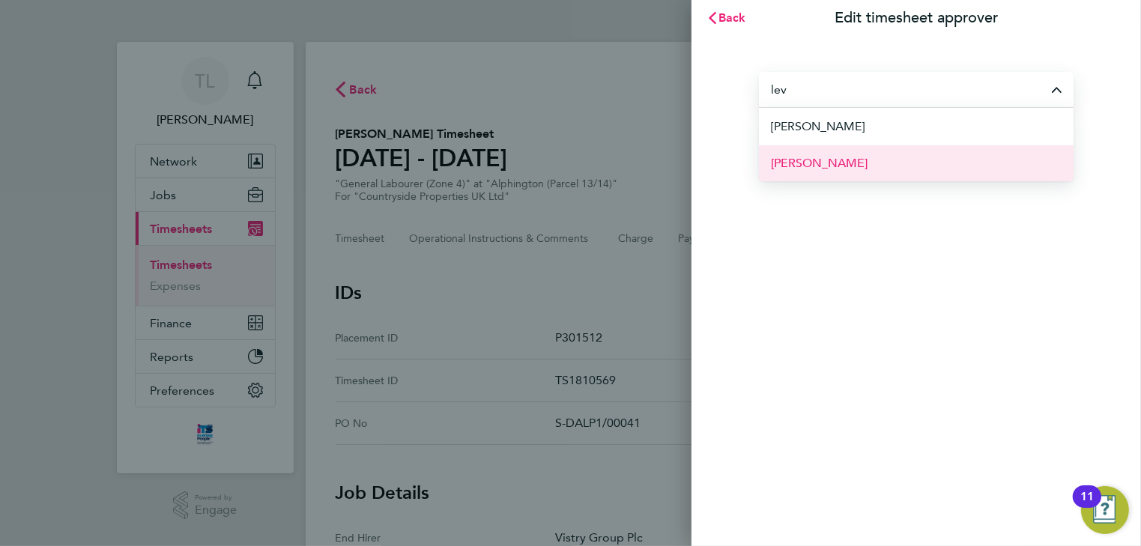
click at [827, 168] on span "[PERSON_NAME]" at bounding box center [819, 163] width 97 height 18
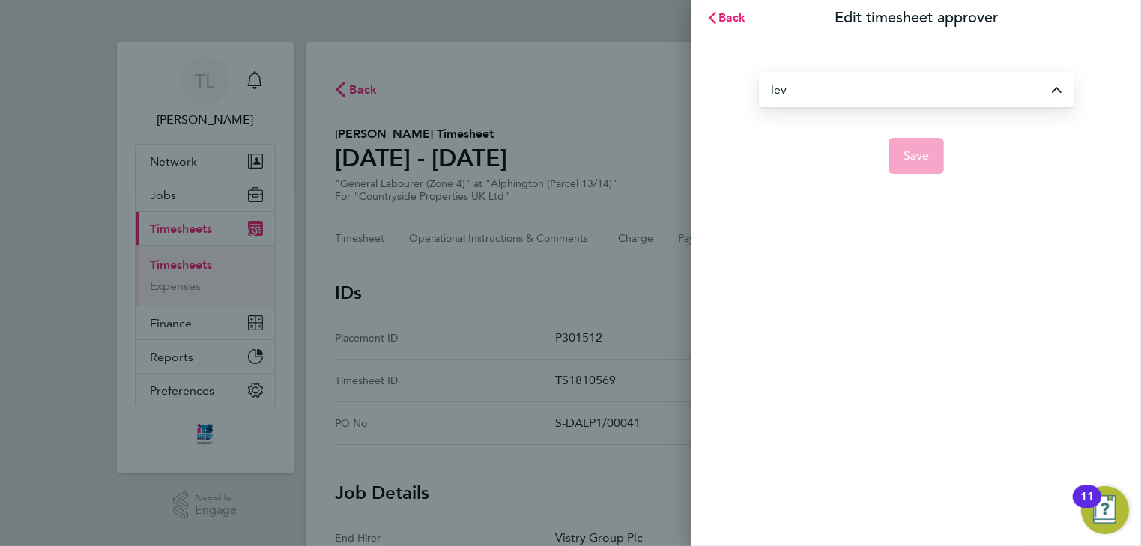
type input "[PERSON_NAME]"
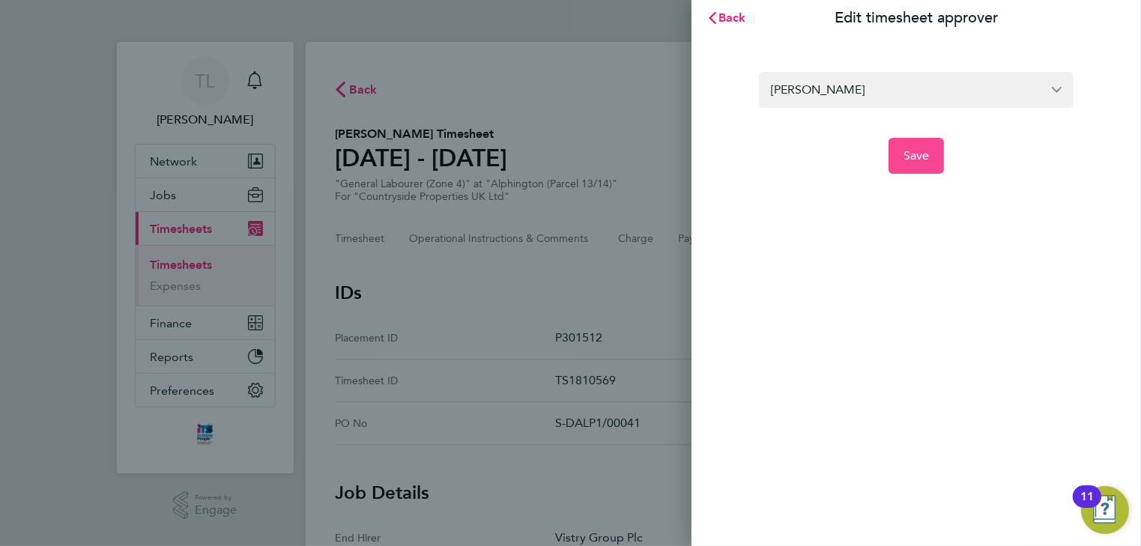
click at [898, 159] on button "Save" at bounding box center [917, 156] width 56 height 36
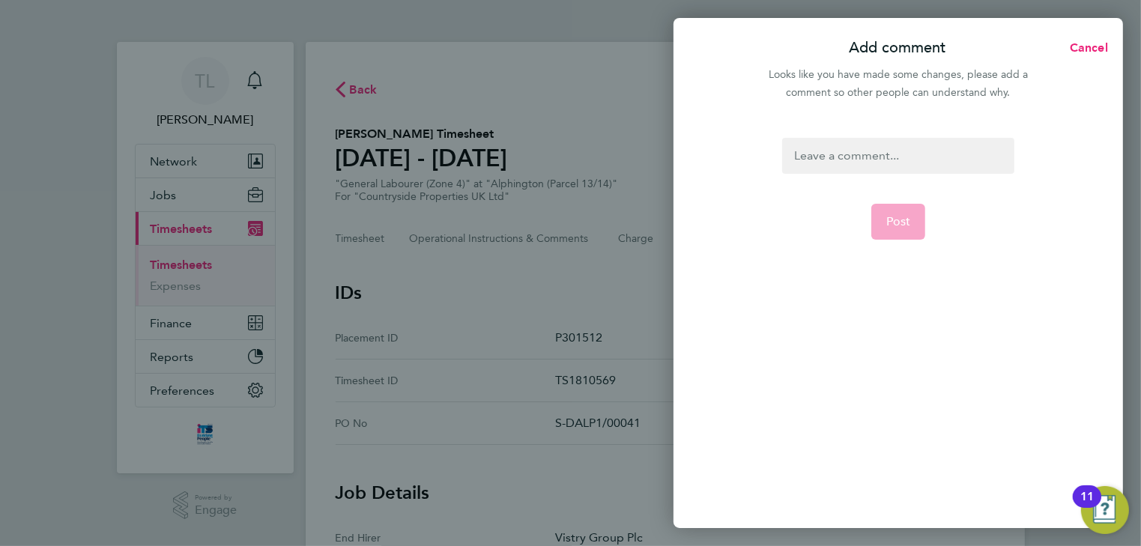
click at [898, 159] on div at bounding box center [898, 156] width 232 height 36
click at [878, 157] on div at bounding box center [898, 156] width 232 height 36
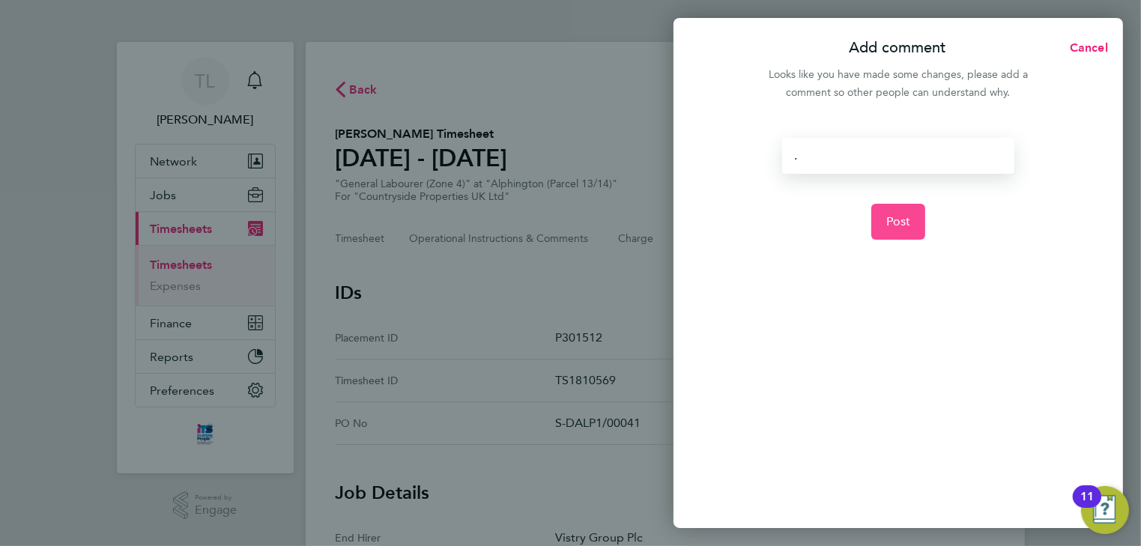
click at [911, 228] on button "Post" at bounding box center [899, 222] width 55 height 36
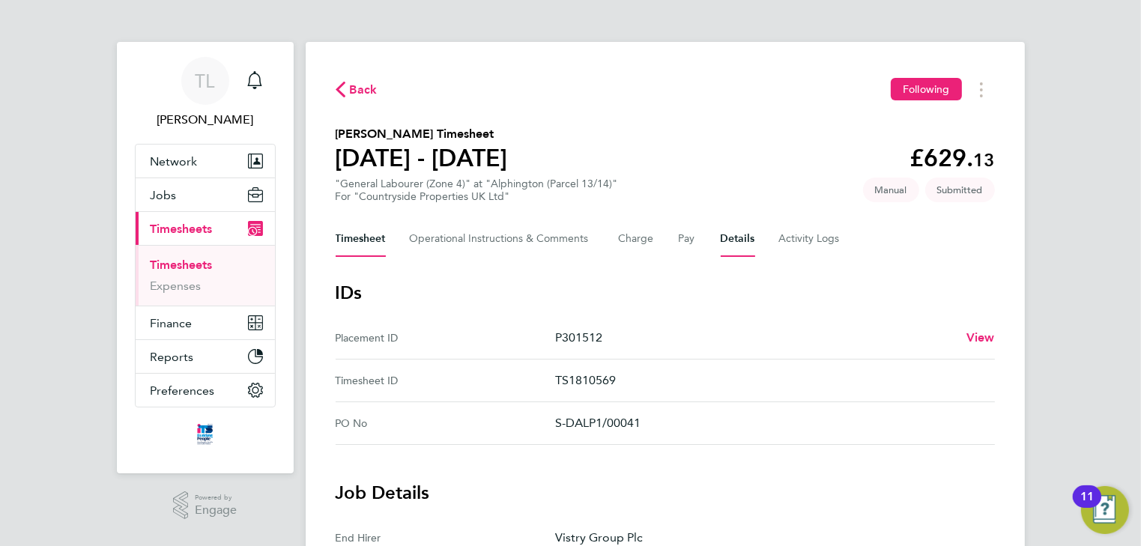
click at [354, 244] on button "Timesheet" at bounding box center [361, 239] width 50 height 36
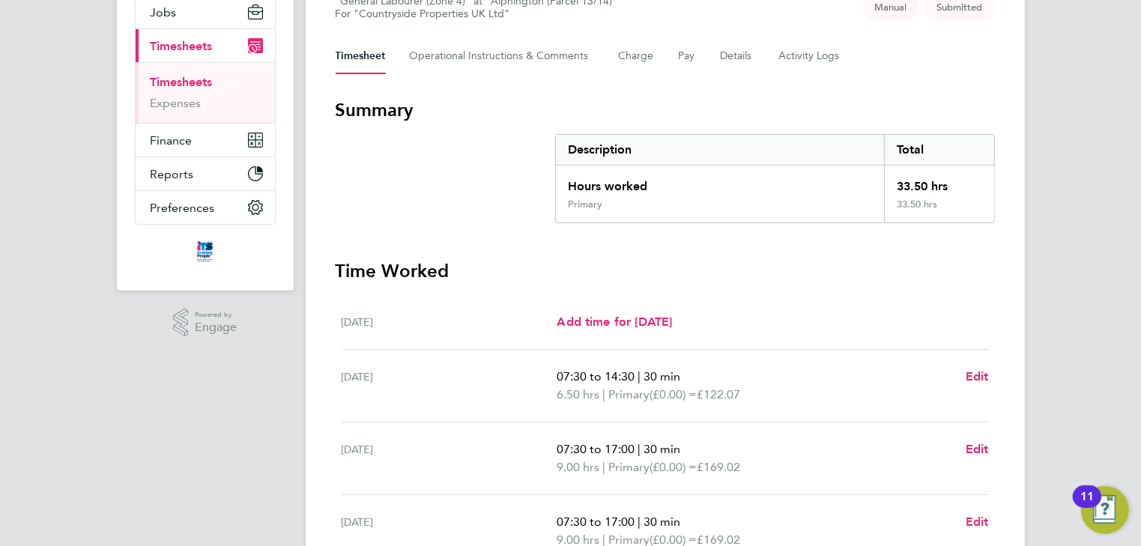
scroll to position [300, 0]
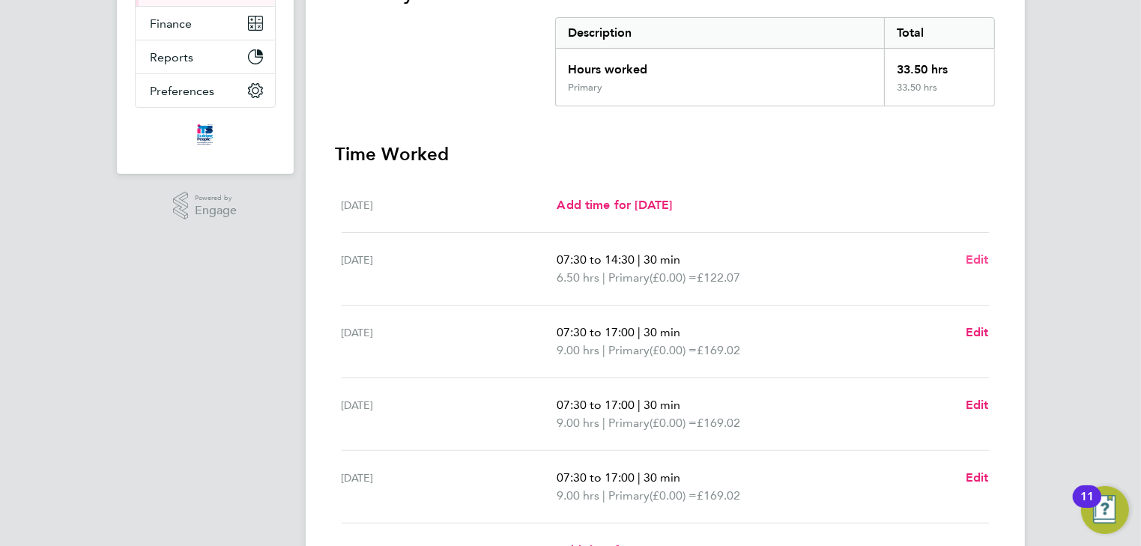
click at [972, 262] on span "Edit" at bounding box center [977, 260] width 23 height 14
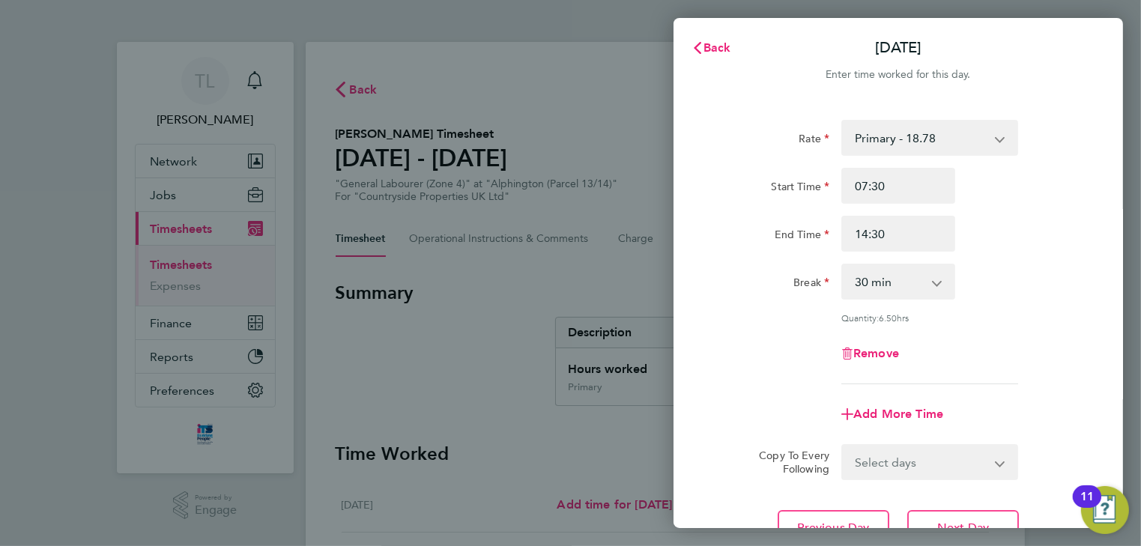
click at [900, 282] on select "0 min 15 min 30 min 45 min 60 min 75 min 90 min" at bounding box center [889, 281] width 93 height 33
click at [843, 265] on select "0 min 15 min 30 min 45 min 60 min 75 min 90 min" at bounding box center [889, 281] width 93 height 33
click at [893, 282] on select "0 min 15 min 30 min 45 min 60 min 75 min 90 min" at bounding box center [889, 281] width 93 height 33
select select "30"
click at [843, 265] on select "0 min 15 min 30 min 45 min 60 min 75 min 90 min" at bounding box center [889, 281] width 93 height 33
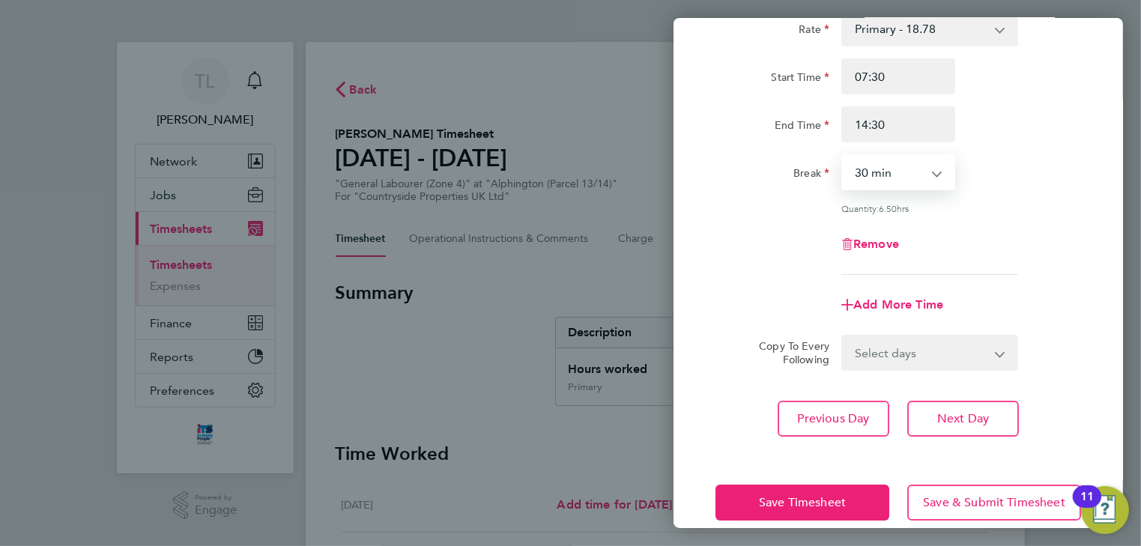
scroll to position [120, 0]
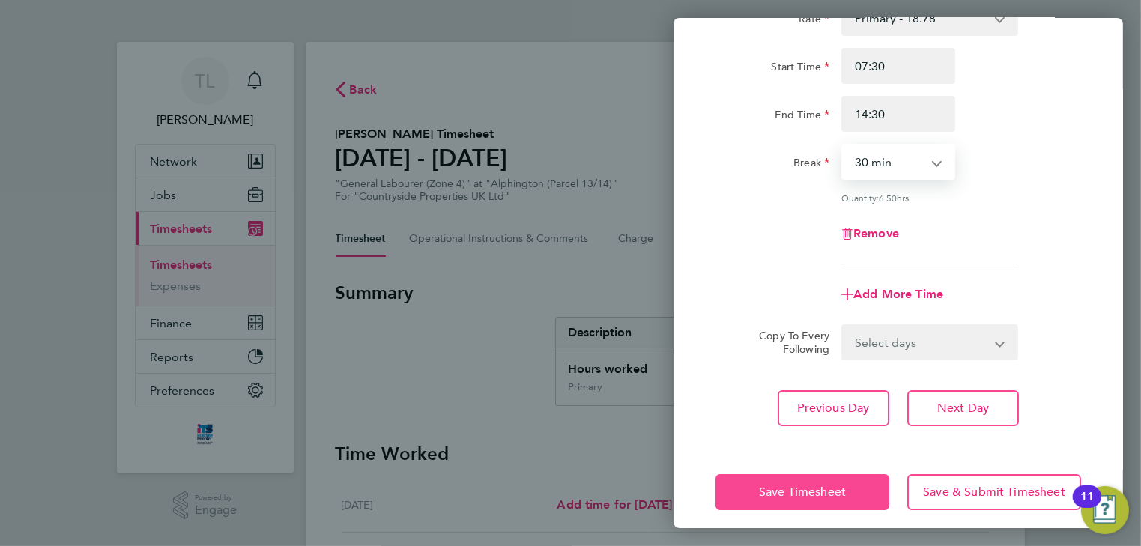
click at [836, 498] on button "Save Timesheet" at bounding box center [803, 492] width 174 height 36
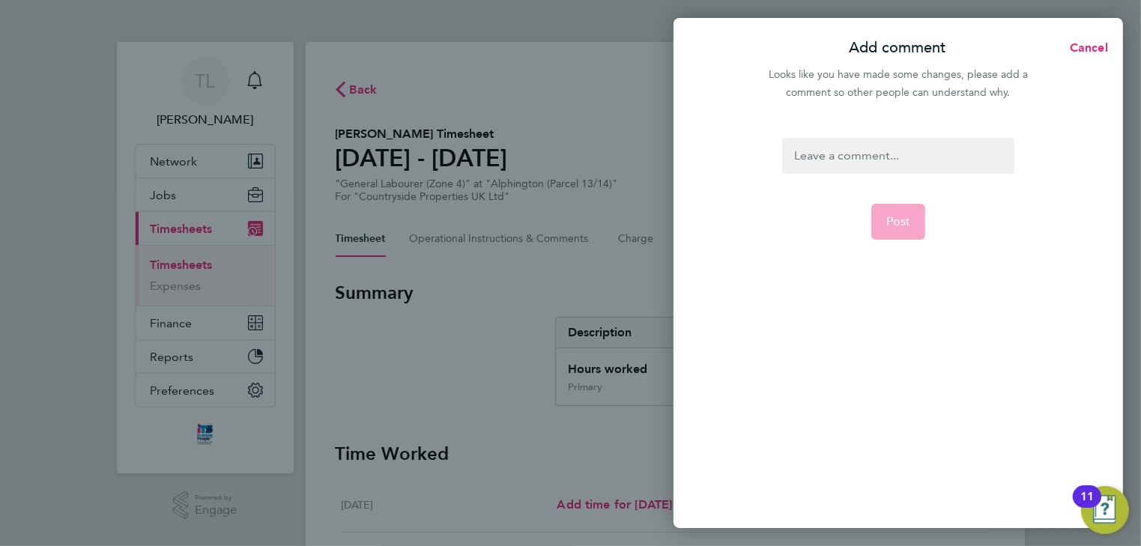
click at [848, 156] on div at bounding box center [898, 156] width 232 height 36
click at [890, 224] on span "Post" at bounding box center [899, 221] width 25 height 15
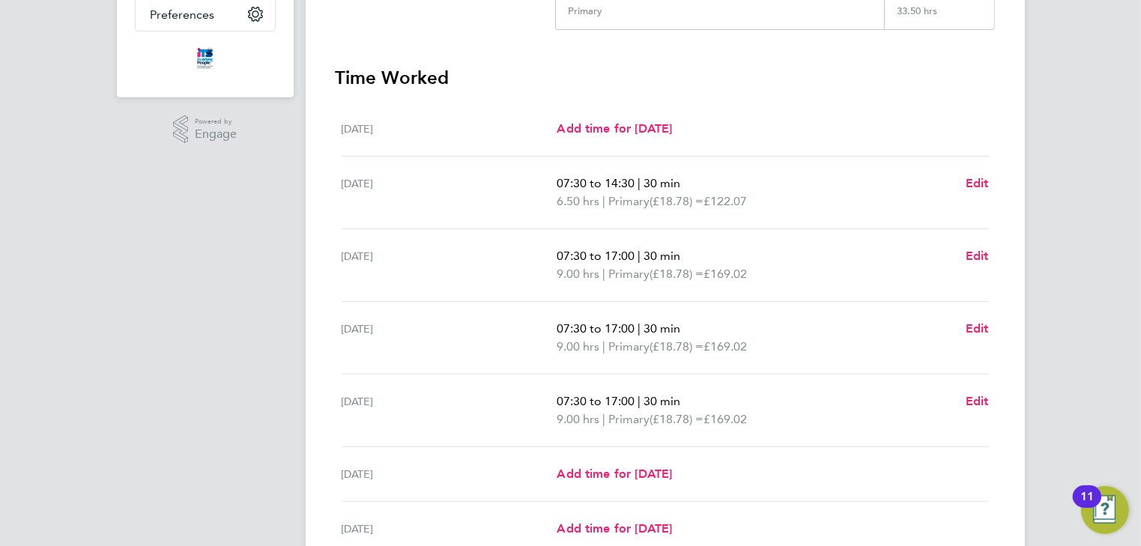
scroll to position [516, 0]
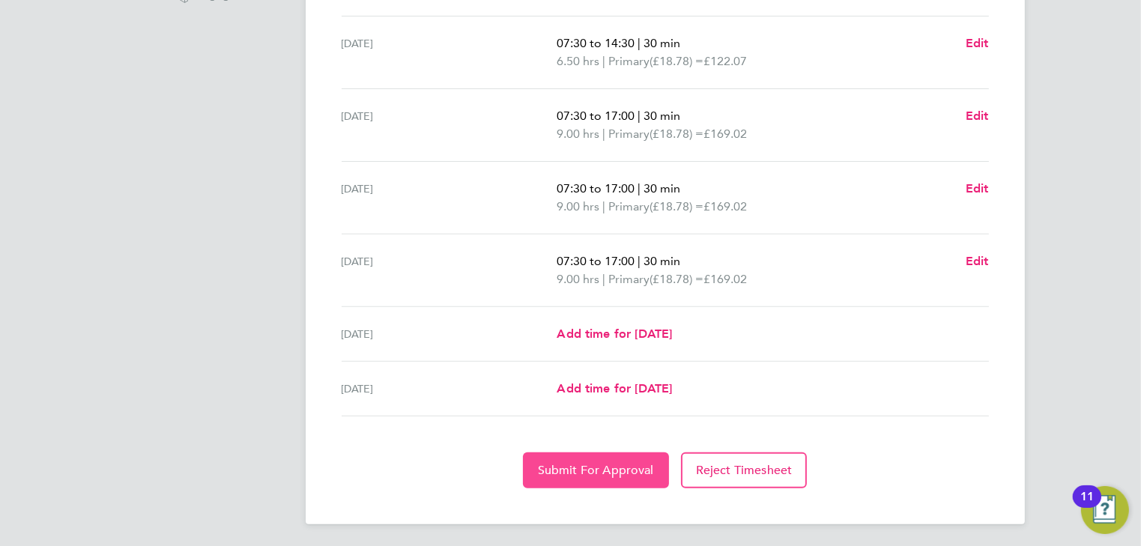
click at [630, 469] on span "Submit For Approval" at bounding box center [596, 470] width 116 height 15
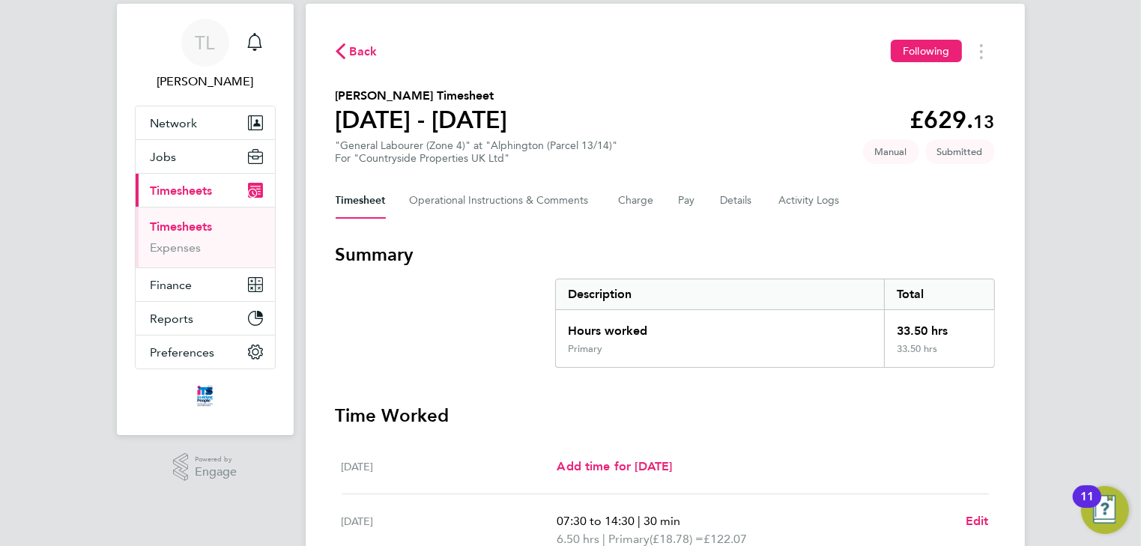
scroll to position [60, 0]
